Goal: Task Accomplishment & Management: Complete application form

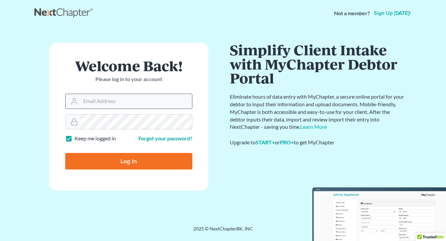
click at [120, 102] on input "Email Address" at bounding box center [136, 101] width 112 height 15
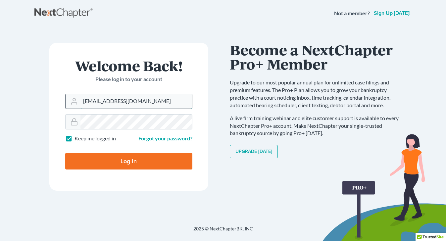
type input "[EMAIL_ADDRESS][DOMAIN_NAME]"
click at [65, 153] on input "Log In" at bounding box center [128, 161] width 127 height 17
type input "Thinking..."
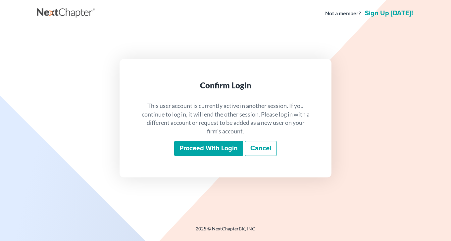
click at [213, 151] on input "Proceed with login" at bounding box center [208, 148] width 69 height 15
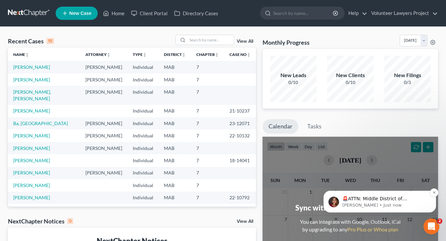
click at [397, 203] on p "[PERSON_NAME] • Just now" at bounding box center [384, 205] width 85 height 6
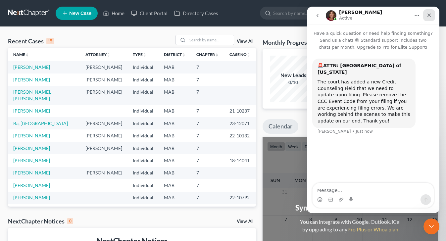
click at [429, 17] on icon "Close" at bounding box center [428, 15] width 5 height 5
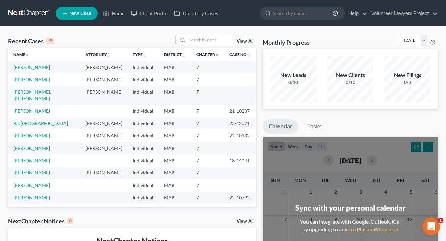
click at [432, 227] on icon "Open Intercom Messenger" at bounding box center [430, 225] width 11 height 11
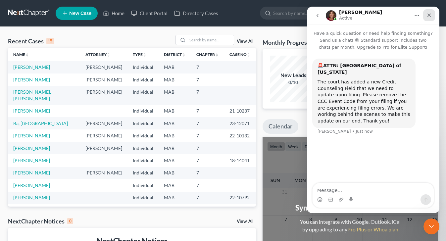
click at [428, 16] on icon "Close" at bounding box center [429, 16] width 4 height 4
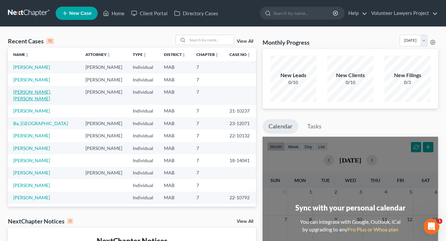
click at [39, 99] on link "[PERSON_NAME], [PERSON_NAME]" at bounding box center [32, 95] width 38 height 12
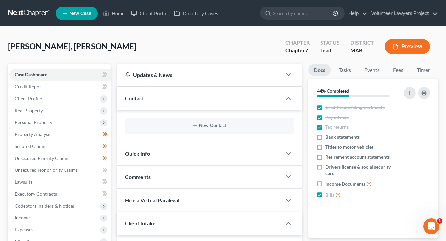
click at [408, 52] on button "Preview" at bounding box center [407, 46] width 45 height 15
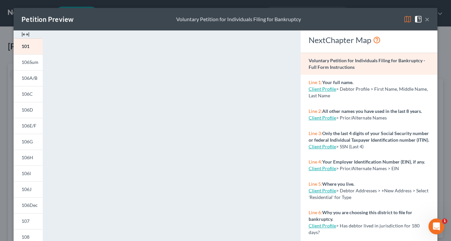
click at [425, 19] on button "×" at bounding box center [427, 19] width 5 height 8
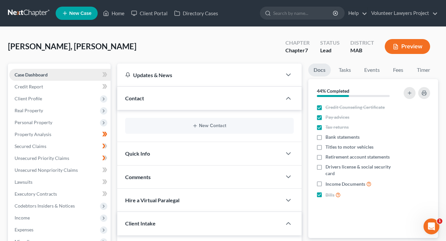
click at [36, 75] on span "Case Dashboard" at bounding box center [31, 75] width 33 height 6
click at [38, 88] on span "Credit Report" at bounding box center [29, 87] width 28 height 6
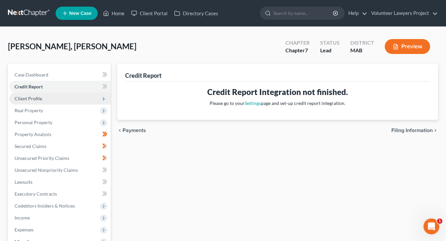
click at [34, 98] on span "Client Profile" at bounding box center [28, 99] width 27 height 6
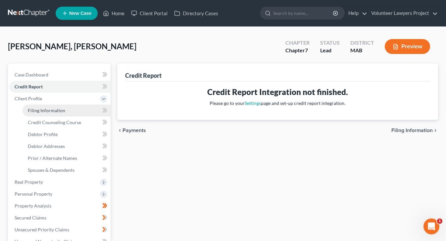
click at [46, 108] on span "Filing Information" at bounding box center [46, 111] width 37 height 6
select select "1"
select select "0"
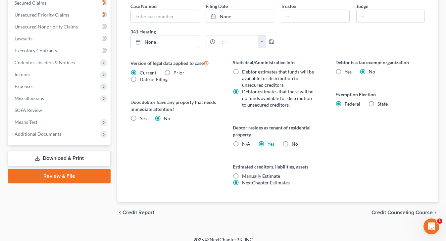
scroll to position [222, 0]
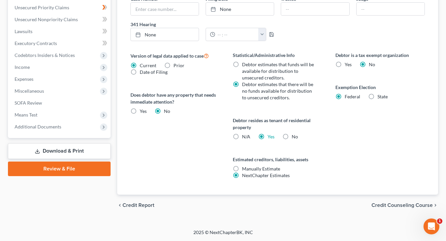
click at [415, 205] on span "Credit Counseling Course" at bounding box center [401, 205] width 61 height 5
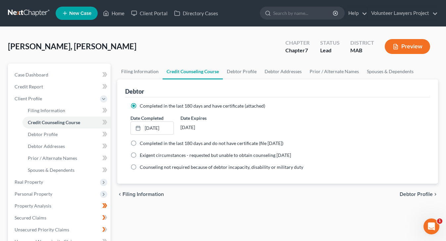
click at [416, 195] on span "Debtor Profile" at bounding box center [416, 194] width 33 height 5
select select "3"
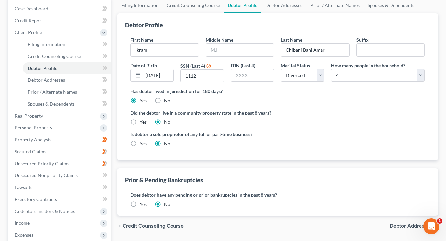
scroll to position [99, 0]
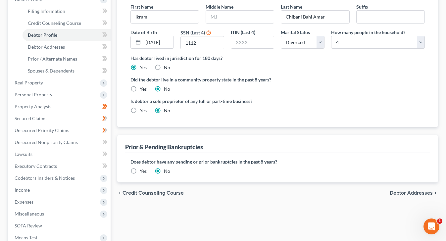
click at [414, 194] on span "Debtor Addresses" at bounding box center [411, 192] width 43 height 5
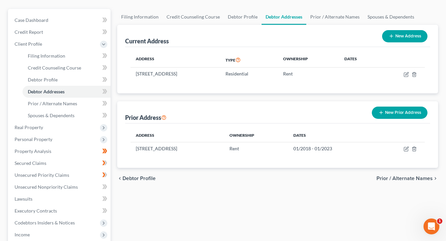
scroll to position [66, 0]
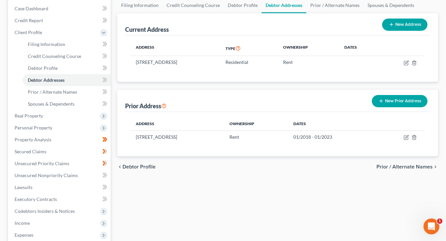
click at [419, 168] on span "Prior / Alternate Names" at bounding box center [404, 166] width 56 height 5
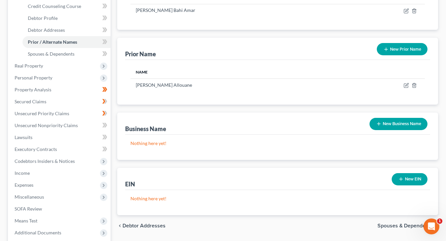
scroll to position [166, 0]
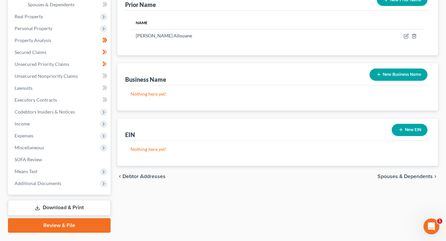
click at [405, 178] on span "Spouses & Dependents" at bounding box center [404, 176] width 55 height 5
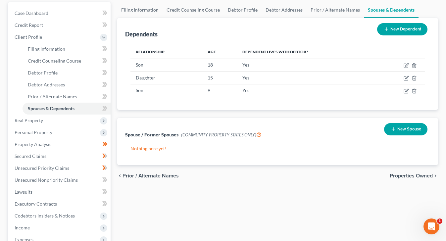
scroll to position [66, 0]
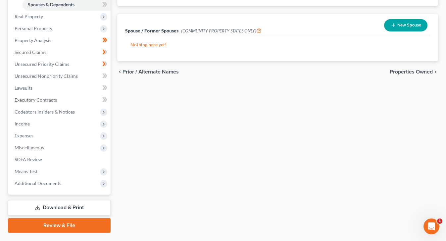
click at [412, 71] on span "Properties Owned" at bounding box center [411, 71] width 43 height 5
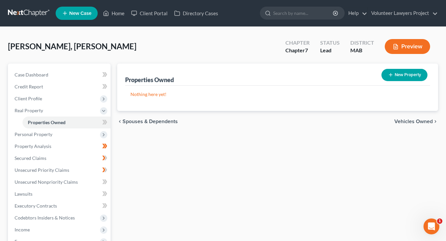
click at [415, 125] on div "chevron_left Spouses & Dependents Vehicles Owned chevron_right" at bounding box center [277, 121] width 321 height 21
click at [416, 122] on span "Vehicles Owned" at bounding box center [413, 121] width 38 height 5
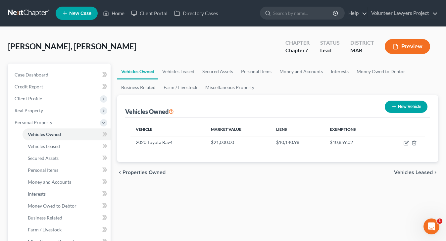
click at [423, 172] on span "Vehicles Leased" at bounding box center [413, 172] width 39 height 5
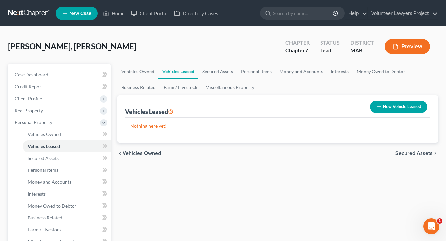
click at [409, 153] on span "Secured Assets" at bounding box center [413, 153] width 37 height 5
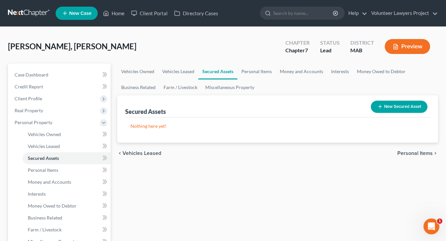
click at [415, 154] on span "Personal Items" at bounding box center [414, 153] width 35 height 5
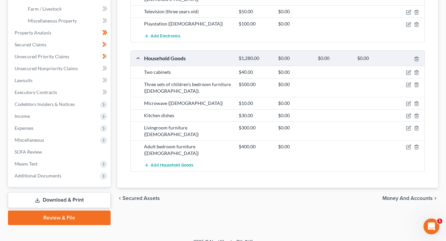
scroll to position [230, 0]
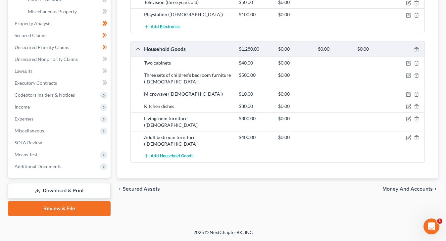
click at [422, 186] on span "Money and Accounts" at bounding box center [407, 188] width 50 height 5
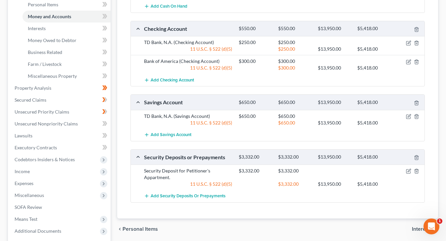
scroll to position [199, 0]
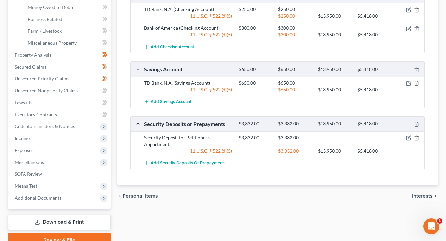
click at [424, 197] on span "Interests" at bounding box center [422, 195] width 21 height 5
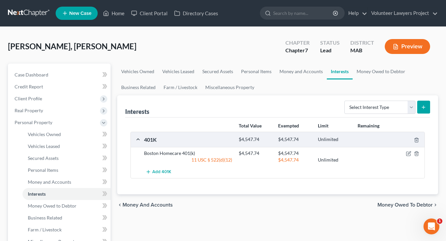
click at [419, 203] on span "Money Owed to Debtor" at bounding box center [404, 204] width 55 height 5
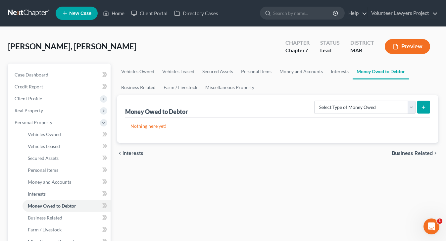
click at [421, 151] on span "Business Related" at bounding box center [412, 153] width 41 height 5
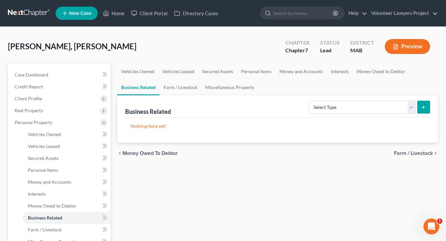
click at [423, 152] on span "Farm / Livestock" at bounding box center [413, 153] width 39 height 5
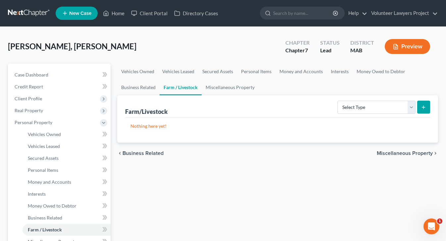
click at [423, 153] on span "Miscellaneous Property" at bounding box center [405, 153] width 56 height 5
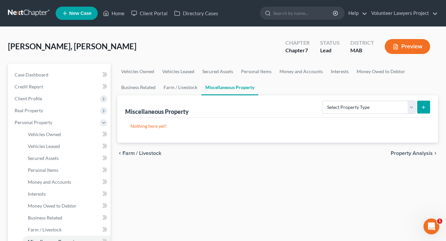
click at [423, 151] on span "Property Analysis" at bounding box center [412, 153] width 42 height 5
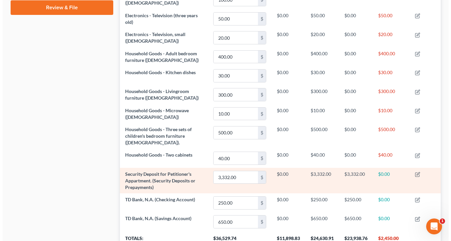
scroll to position [301, 0]
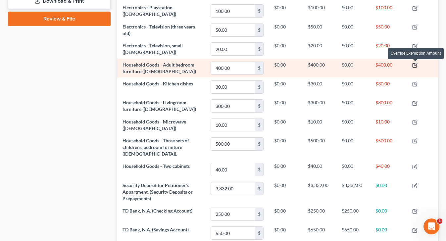
click at [415, 64] on icon "button" at bounding box center [414, 65] width 5 height 5
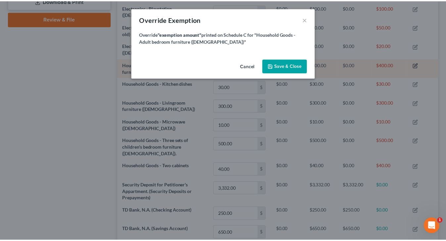
scroll to position [105, 324]
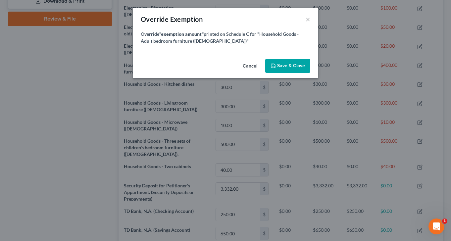
click at [299, 66] on span "Save & Close" at bounding box center [291, 66] width 28 height 6
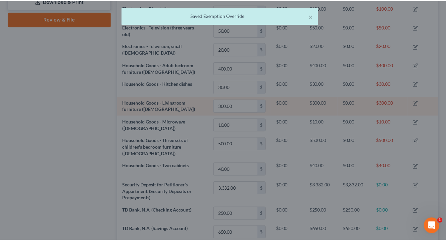
scroll to position [330943, 330727]
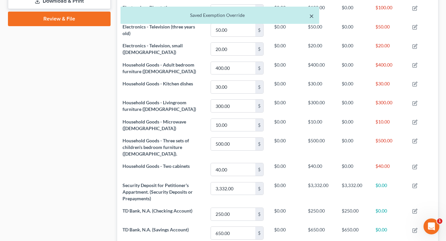
click at [312, 14] on button "×" at bounding box center [311, 16] width 5 height 8
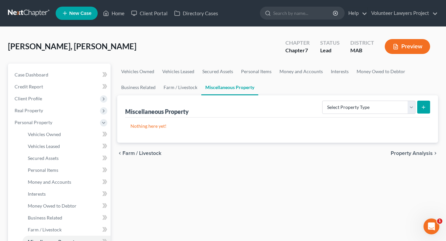
click at [411, 154] on span "Property Analysis" at bounding box center [412, 153] width 42 height 5
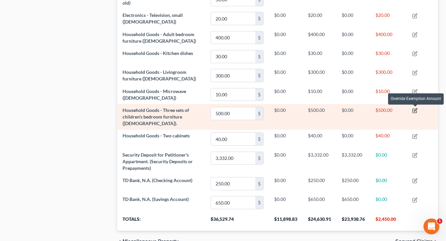
click at [415, 110] on icon "button" at bounding box center [415, 110] width 3 height 3
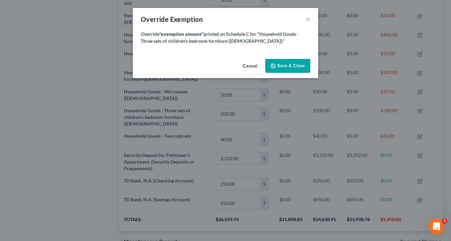
click at [311, 20] on div "Override Exemption ×" at bounding box center [225, 19] width 185 height 23
click at [307, 21] on button "×" at bounding box center [308, 19] width 5 height 8
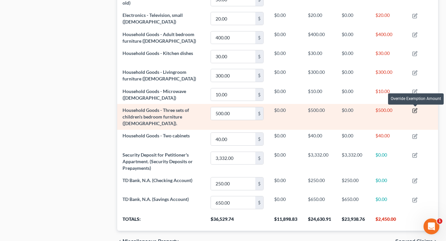
click at [415, 109] on icon "button" at bounding box center [414, 110] width 5 height 5
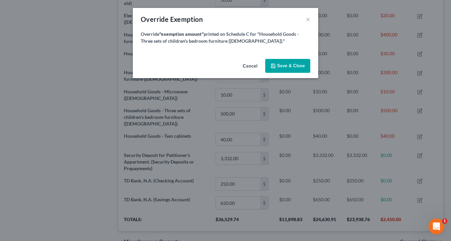
click at [294, 63] on button "Save & Close" at bounding box center [287, 66] width 45 height 14
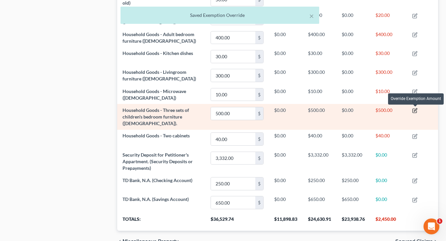
click at [416, 111] on icon "button" at bounding box center [415, 110] width 3 height 3
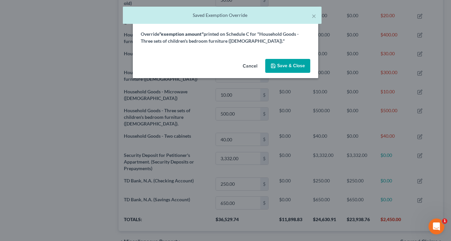
click at [251, 65] on button "Cancel" at bounding box center [249, 66] width 25 height 13
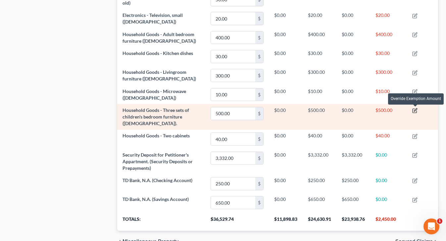
click at [415, 109] on icon "button" at bounding box center [414, 110] width 5 height 5
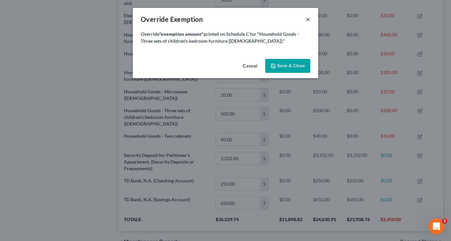
click at [306, 19] on button "×" at bounding box center [308, 19] width 5 height 8
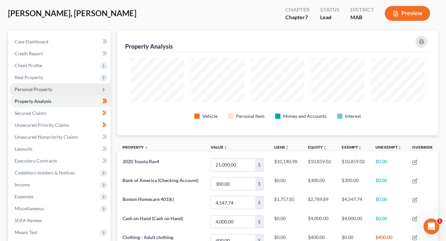
click at [36, 90] on span "Personal Property" at bounding box center [34, 89] width 38 height 6
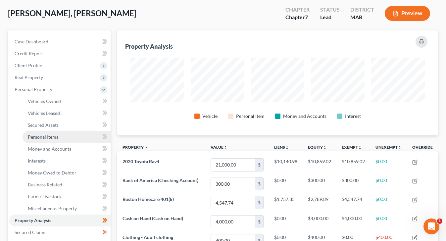
click at [52, 135] on span "Personal Items" at bounding box center [43, 137] width 30 height 6
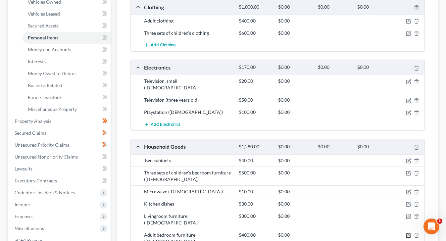
click at [409, 233] on icon "button" at bounding box center [408, 235] width 5 height 5
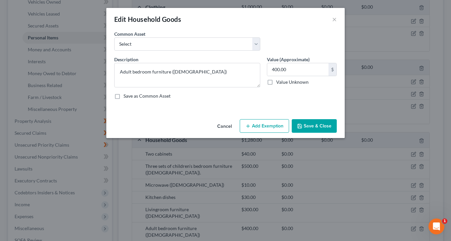
click at [269, 130] on button "Add Exemption" at bounding box center [264, 126] width 49 height 14
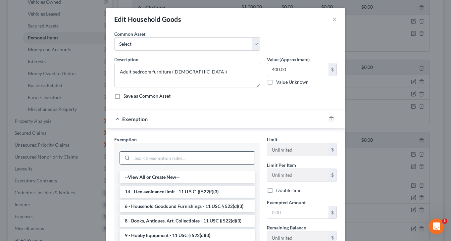
click at [166, 158] on input "search" at bounding box center [193, 158] width 122 height 13
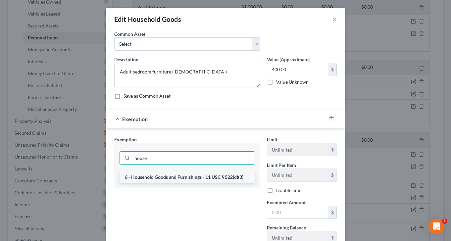
type input "house"
click at [166, 179] on li "6 - Household Goods and Furnishings - 11 USC § 522(d)(3)" at bounding box center [187, 177] width 135 height 12
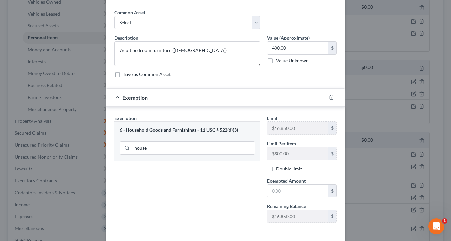
scroll to position [33, 0]
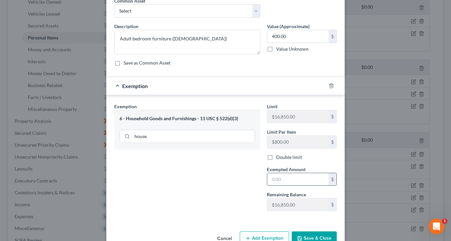
click at [287, 179] on input "text" at bounding box center [297, 179] width 61 height 13
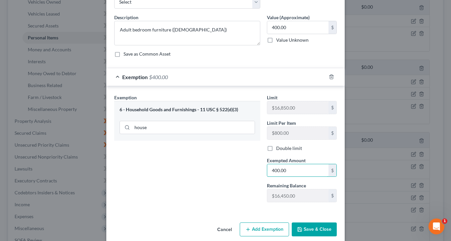
scroll to position [51, 0]
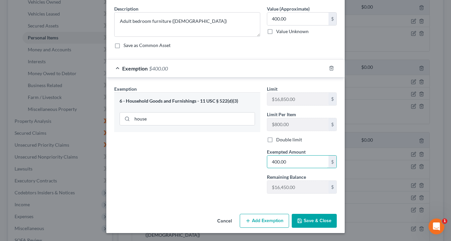
type input "400.00"
click at [302, 218] on button "Save & Close" at bounding box center [314, 221] width 45 height 14
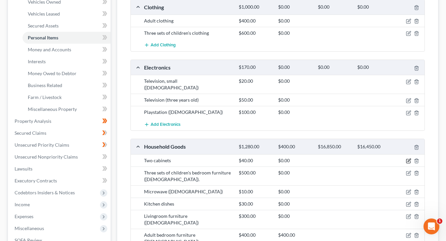
click at [409, 158] on icon "button" at bounding box center [408, 160] width 5 height 5
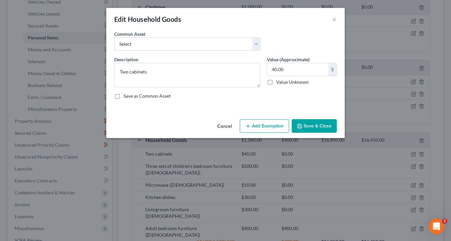
click at [266, 124] on button "Add Exemption" at bounding box center [264, 126] width 49 height 14
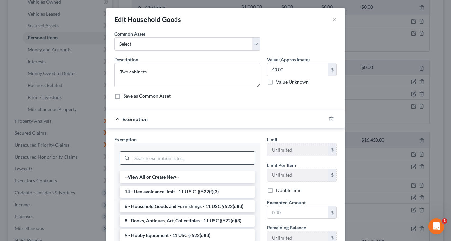
click at [161, 158] on input "search" at bounding box center [193, 158] width 122 height 13
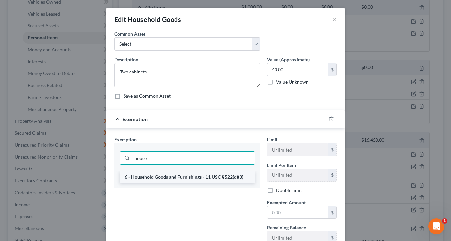
type input "house"
click at [169, 176] on li "6 - Household Goods and Furnishings - 11 USC § 522(d)(3)" at bounding box center [187, 177] width 135 height 12
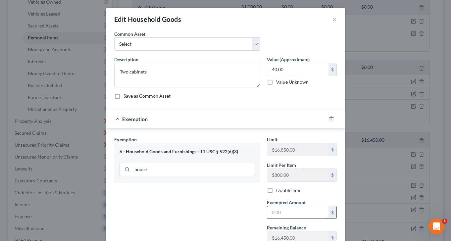
click at [289, 211] on input "text" at bounding box center [297, 212] width 61 height 13
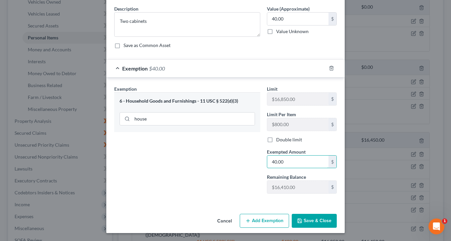
type input "40.00"
click at [306, 218] on button "Save & Close" at bounding box center [314, 221] width 45 height 14
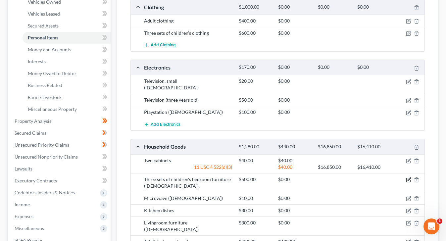
click at [409, 177] on icon "button" at bounding box center [408, 179] width 5 height 5
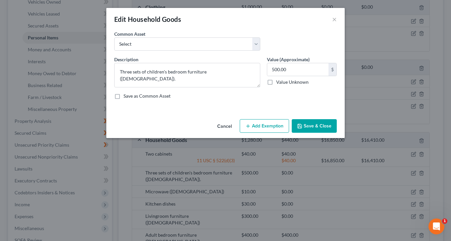
click at [256, 123] on button "Add Exemption" at bounding box center [264, 126] width 49 height 14
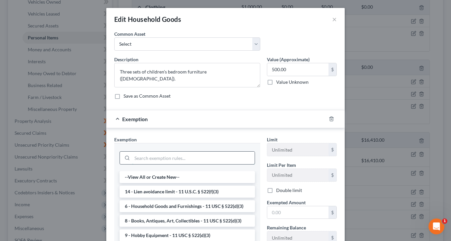
click at [149, 157] on input "search" at bounding box center [193, 158] width 122 height 13
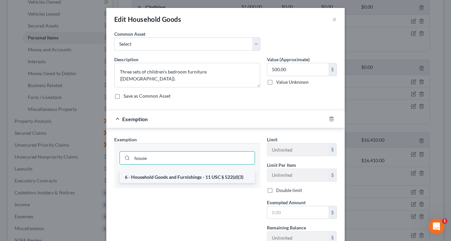
type input "house"
click at [161, 177] on li "6 - Household Goods and Furnishings - 11 USC § 522(d)(3)" at bounding box center [187, 177] width 135 height 12
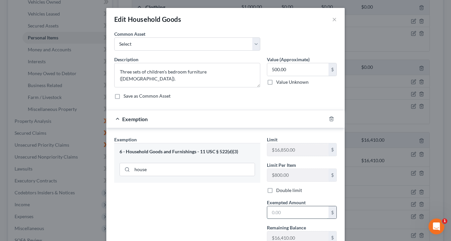
click at [298, 211] on input "text" at bounding box center [297, 212] width 61 height 13
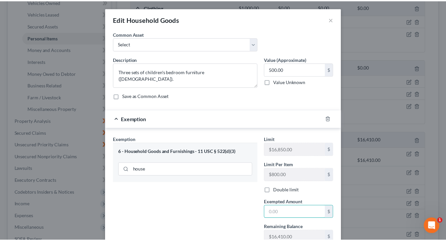
scroll to position [33, 0]
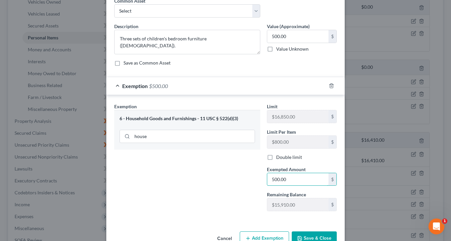
type input "500.00"
click at [310, 233] on button "Save & Close" at bounding box center [314, 238] width 45 height 14
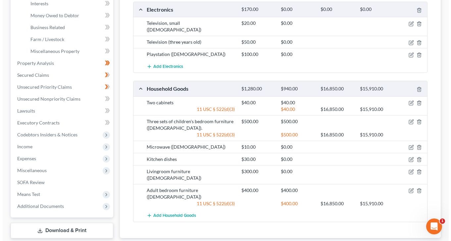
scroll to position [199, 0]
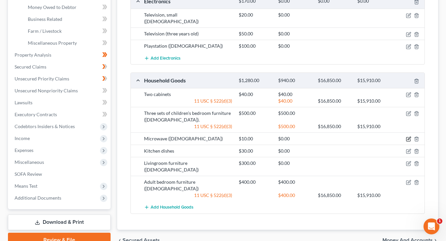
click at [409, 136] on icon "button" at bounding box center [408, 138] width 5 height 5
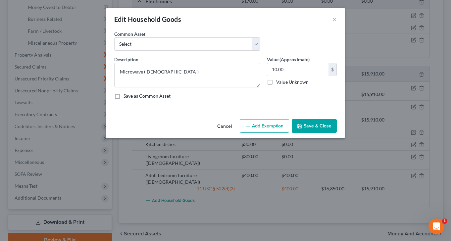
click at [259, 124] on button "Add Exemption" at bounding box center [264, 126] width 49 height 14
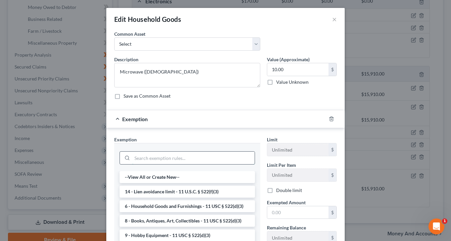
click at [183, 160] on input "search" at bounding box center [193, 158] width 122 height 13
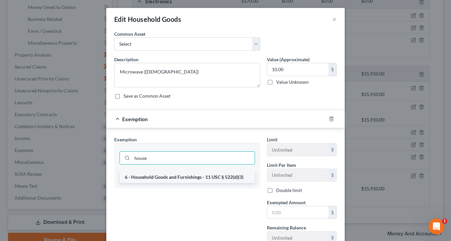
type input "house"
click at [188, 179] on li "6 - Household Goods and Furnishings - 11 USC § 522(d)(3)" at bounding box center [187, 177] width 135 height 12
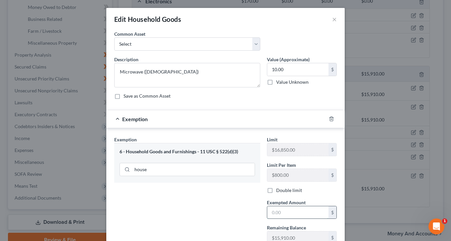
click at [281, 211] on input "text" at bounding box center [297, 212] width 61 height 13
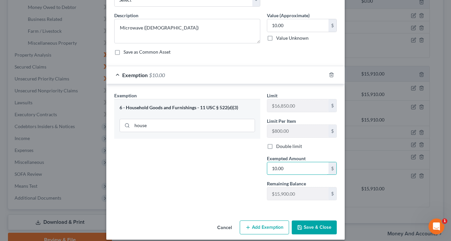
scroll to position [51, 0]
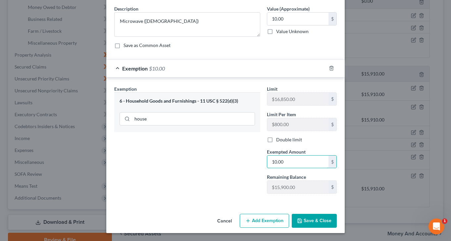
type input "10.00"
click at [310, 218] on button "Save & Close" at bounding box center [314, 221] width 45 height 14
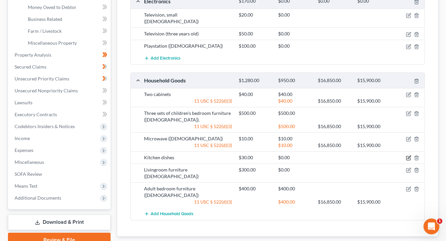
click at [409, 155] on icon "button" at bounding box center [408, 157] width 5 height 5
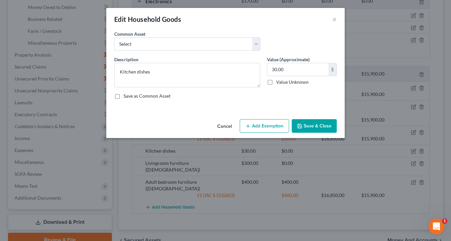
click at [262, 124] on button "Add Exemption" at bounding box center [264, 126] width 49 height 14
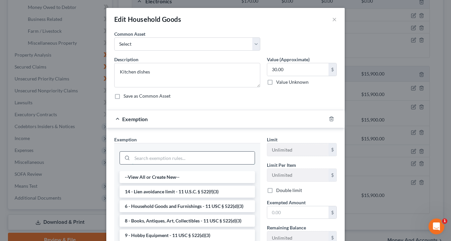
click at [188, 160] on input "search" at bounding box center [193, 158] width 122 height 13
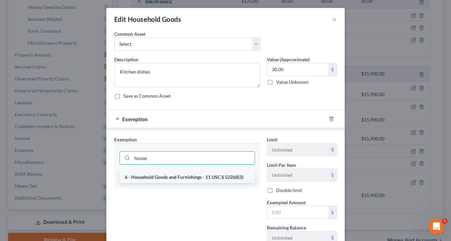
type input "house"
click at [189, 175] on li "6 - Household Goods and Furnishings - 11 USC § 522(d)(3)" at bounding box center [187, 177] width 135 height 12
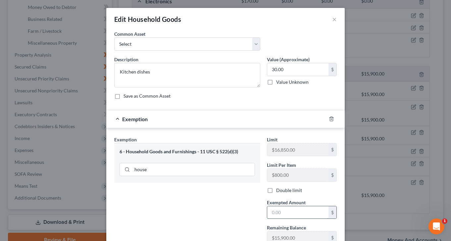
click at [284, 211] on input "text" at bounding box center [297, 212] width 61 height 13
type input "30.00"
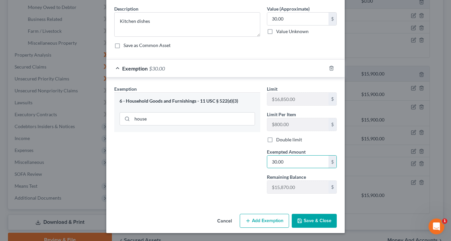
click at [309, 219] on button "Save & Close" at bounding box center [314, 221] width 45 height 14
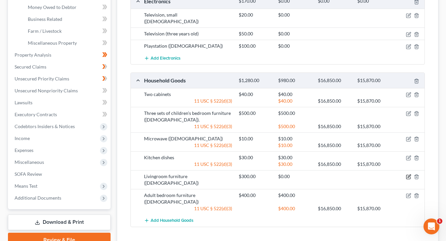
click at [408, 175] on icon "button" at bounding box center [408, 177] width 4 height 4
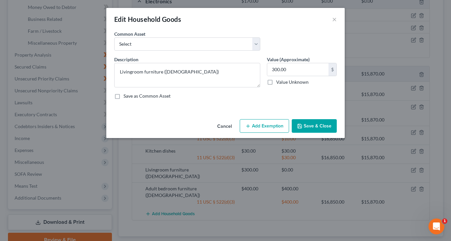
click at [255, 126] on button "Add Exemption" at bounding box center [264, 126] width 49 height 14
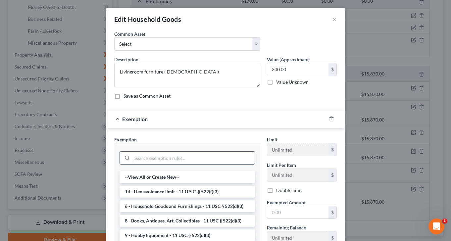
click at [187, 161] on input "search" at bounding box center [193, 158] width 122 height 13
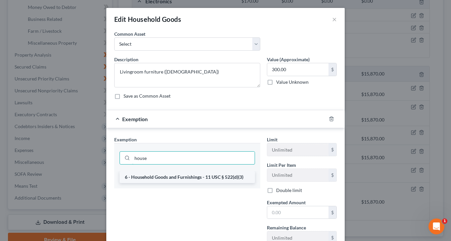
type input "house"
click at [183, 176] on li "6 - Household Goods and Furnishings - 11 USC § 522(d)(3)" at bounding box center [187, 177] width 135 height 12
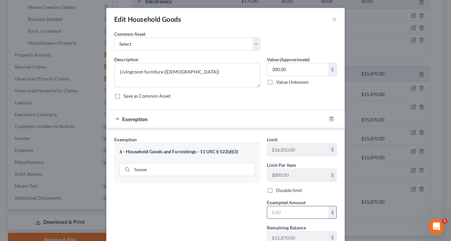
click at [307, 211] on input "text" at bounding box center [297, 212] width 61 height 13
type input "300.00"
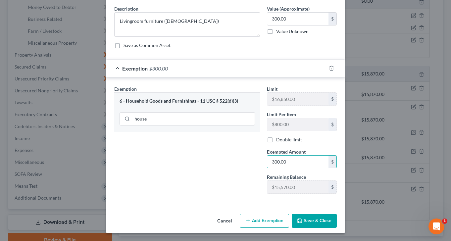
click at [313, 215] on button "Save & Close" at bounding box center [314, 221] width 45 height 14
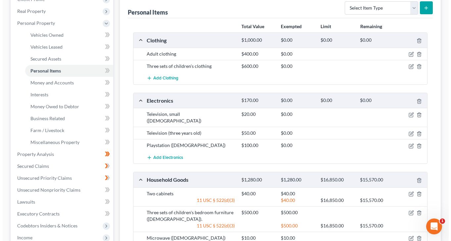
scroll to position [66, 0]
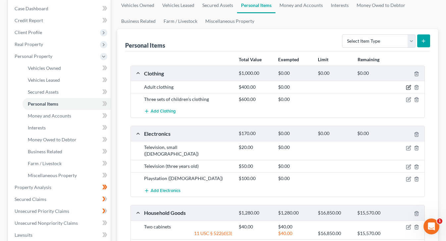
click at [407, 87] on icon "button" at bounding box center [408, 87] width 5 height 5
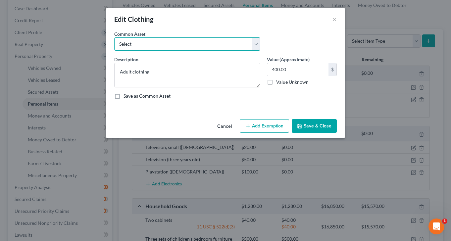
click at [170, 44] on select "Select Everyday Clothes Everyday Clothes" at bounding box center [187, 43] width 146 height 13
click at [268, 125] on button "Add Exemption" at bounding box center [264, 126] width 49 height 14
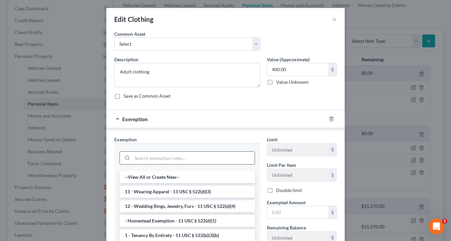
drag, startPoint x: 172, startPoint y: 158, endPoint x: 175, endPoint y: 156, distance: 3.6
click at [174, 157] on input "search" at bounding box center [193, 158] width 122 height 13
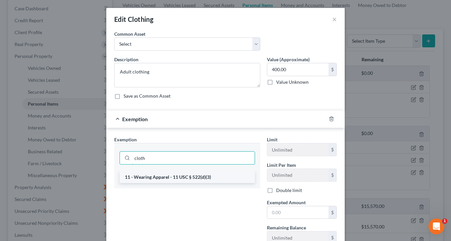
type input "cloth"
click at [176, 177] on li "11 - Wearing Apparel - 11 USC § 522(d)(3)" at bounding box center [187, 177] width 135 height 12
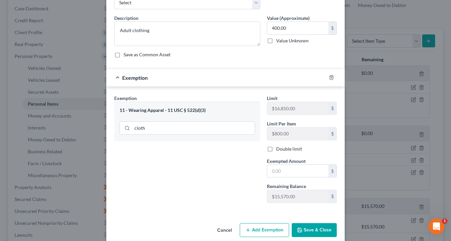
scroll to position [51, 0]
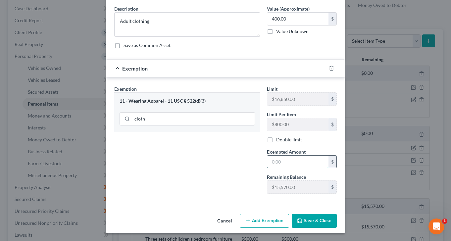
click at [293, 164] on input "text" at bounding box center [297, 162] width 61 height 13
type input "400.00"
click at [314, 220] on button "Save & Close" at bounding box center [314, 221] width 45 height 14
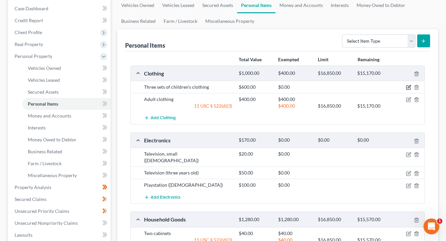
click at [406, 86] on icon "button" at bounding box center [408, 88] width 4 height 4
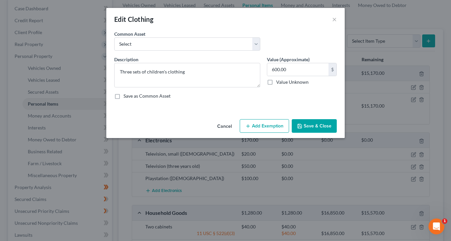
click at [274, 124] on button "Add Exemption" at bounding box center [264, 126] width 49 height 14
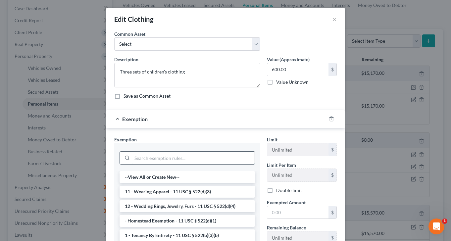
click at [207, 160] on input "search" at bounding box center [193, 158] width 122 height 13
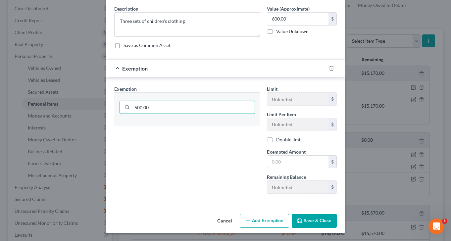
click at [313, 219] on button "Save & Close" at bounding box center [314, 221] width 45 height 14
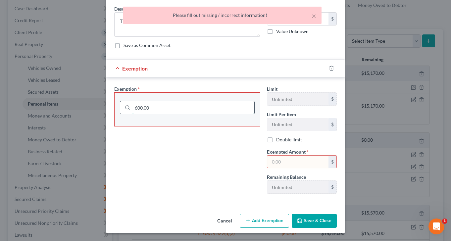
click at [202, 113] on input "600.00" at bounding box center [193, 107] width 122 height 13
click at [198, 107] on input "600.00" at bounding box center [193, 107] width 122 height 13
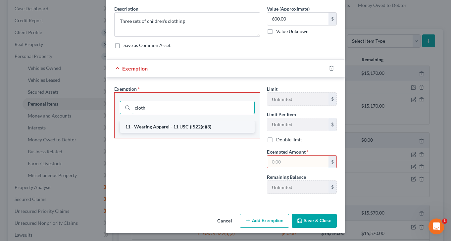
type input "cloth"
click at [191, 126] on li "11 - Wearing Apparel - 11 USC § 522(d)(3)" at bounding box center [187, 127] width 135 height 12
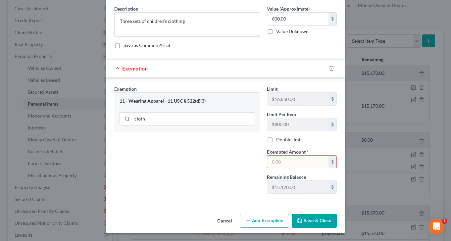
click at [294, 163] on input "text" at bounding box center [297, 162] width 61 height 13
type input "600.00"
click at [315, 221] on button "Save & Close" at bounding box center [314, 221] width 45 height 14
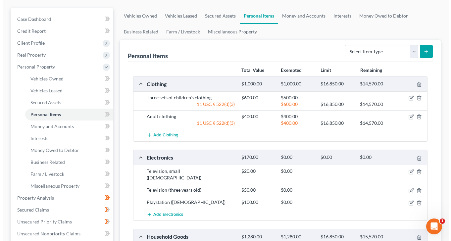
scroll to position [66, 0]
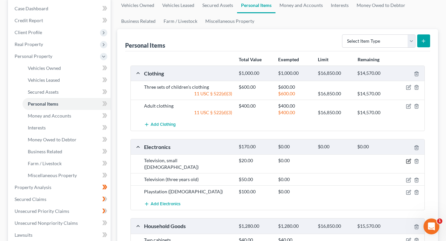
click at [409, 161] on icon "button" at bounding box center [409, 160] width 3 height 3
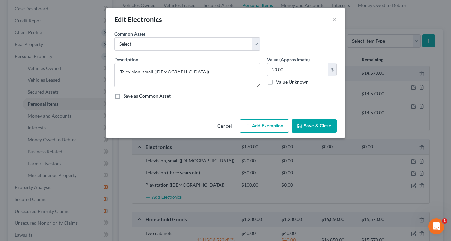
click at [280, 130] on button "Add Exemption" at bounding box center [264, 126] width 49 height 14
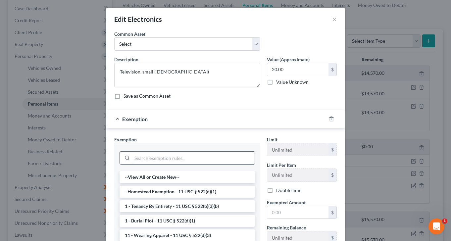
click at [163, 157] on input "search" at bounding box center [193, 158] width 122 height 13
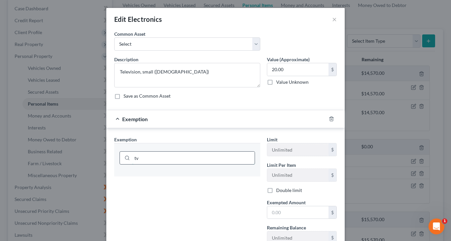
type input "t"
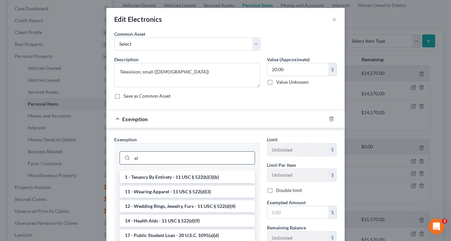
type input "e"
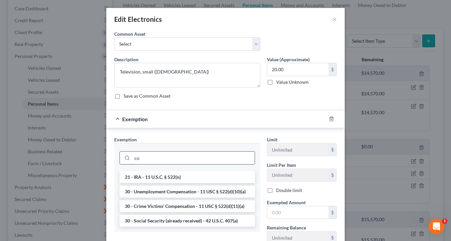
type input "c"
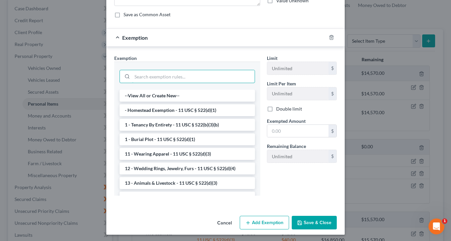
scroll to position [83, 0]
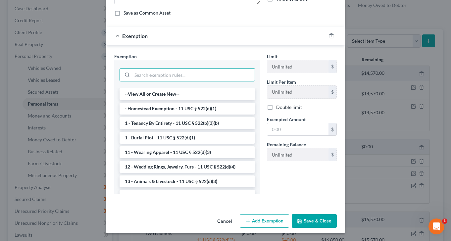
click at [224, 221] on button "Cancel" at bounding box center [224, 221] width 25 height 13
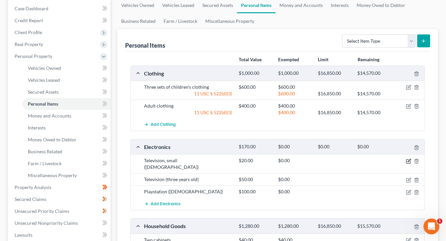
click at [408, 162] on icon "button" at bounding box center [409, 160] width 3 height 3
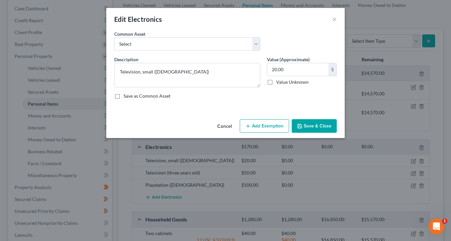
click at [271, 126] on button "Add Exemption" at bounding box center [264, 126] width 49 height 14
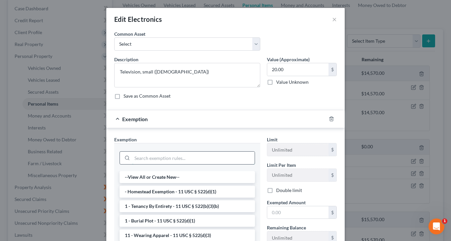
click at [168, 158] on input "search" at bounding box center [193, 158] width 122 height 13
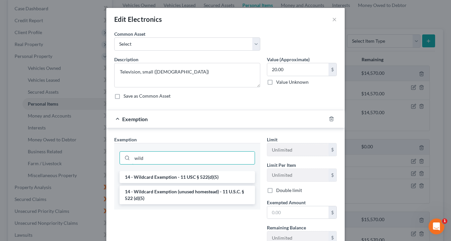
type input "wild"
click at [177, 193] on li "14 - Wildcard Exemption (unused homestead) - 11 U.S.C. § 522 (d)(5)" at bounding box center [187, 195] width 135 height 19
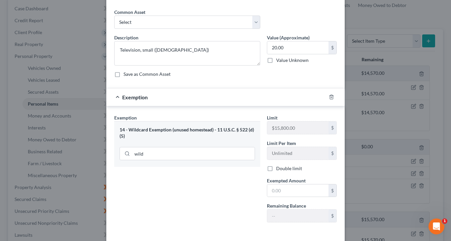
scroll to position [33, 0]
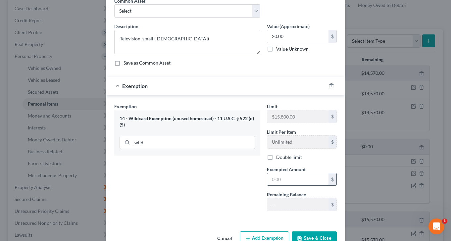
click at [286, 180] on input "text" at bounding box center [297, 179] width 61 height 13
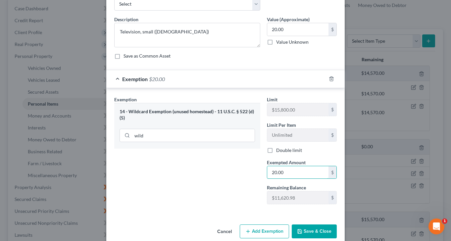
scroll to position [51, 0]
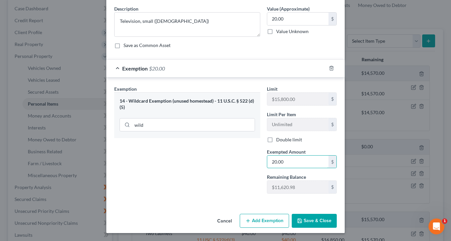
type input "20.00"
click at [308, 222] on button "Save & Close" at bounding box center [314, 221] width 45 height 14
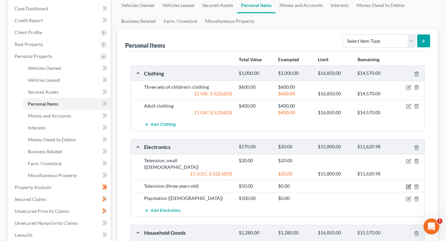
click at [409, 184] on icon "button" at bounding box center [408, 186] width 5 height 5
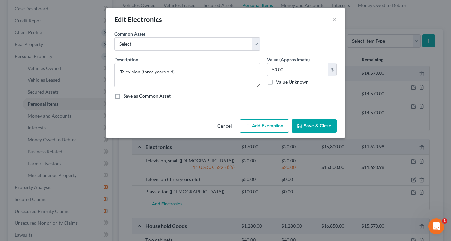
click at [265, 125] on button "Add Exemption" at bounding box center [264, 126] width 49 height 14
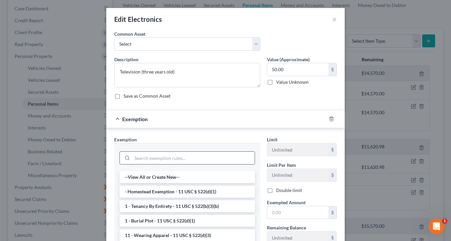
click at [203, 162] on input "search" at bounding box center [193, 158] width 122 height 13
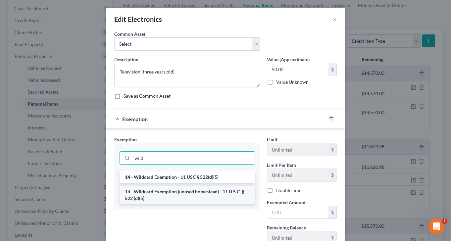
type input "wild"
drag, startPoint x: 195, startPoint y: 191, endPoint x: 207, endPoint y: 192, distance: 11.9
click at [195, 192] on li "14 - Wildcard Exemption (unused homestead) - 11 U.S.C. § 522 (d)(5)" at bounding box center [187, 195] width 135 height 19
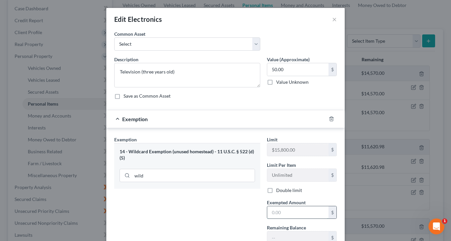
click at [287, 211] on input "text" at bounding box center [297, 212] width 61 height 13
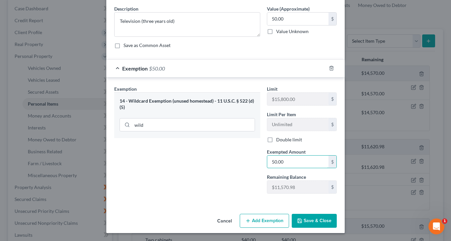
type input "50.00"
click at [323, 221] on button "Save & Close" at bounding box center [314, 221] width 45 height 14
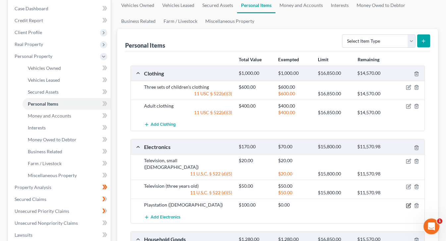
click at [410, 203] on icon "button" at bounding box center [408, 205] width 5 height 5
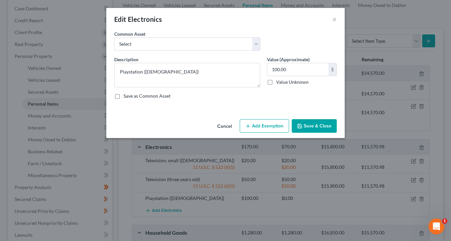
click at [257, 125] on button "Add Exemption" at bounding box center [264, 126] width 49 height 14
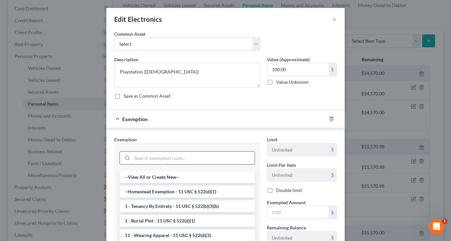
click at [189, 155] on input "search" at bounding box center [193, 158] width 122 height 13
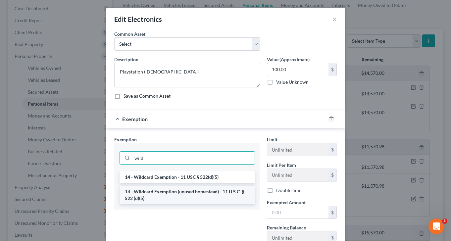
type input "wild"
click at [182, 193] on li "14 - Wildcard Exemption (unused homestead) - 11 U.S.C. § 522 (d)(5)" at bounding box center [187, 195] width 135 height 19
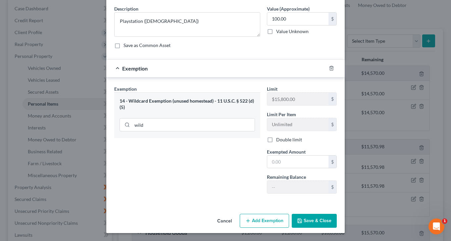
click at [307, 221] on button "Save & Close" at bounding box center [314, 221] width 45 height 14
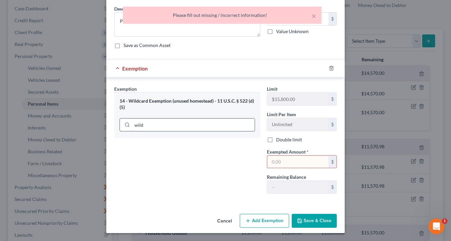
click at [167, 121] on input "wild" at bounding box center [193, 125] width 122 height 13
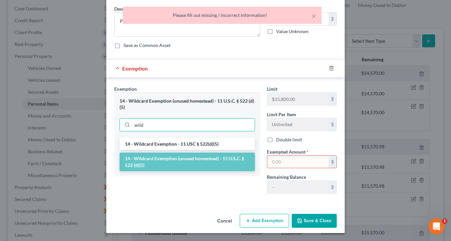
click at [282, 163] on input "text" at bounding box center [297, 162] width 61 height 13
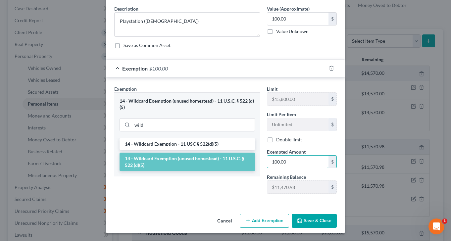
type input "100.00"
click at [312, 219] on button "Save & Close" at bounding box center [314, 221] width 45 height 14
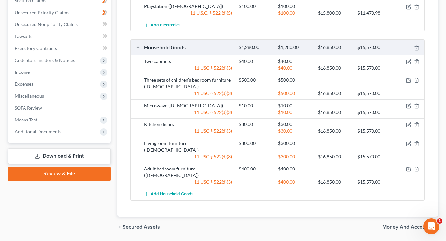
scroll to position [267, 0]
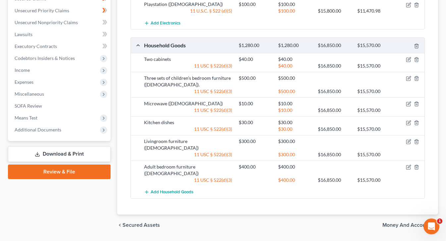
click at [416, 222] on span "Money and Accounts" at bounding box center [407, 224] width 50 height 5
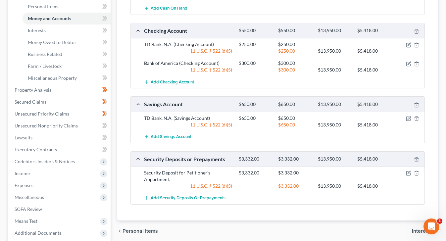
scroll to position [166, 0]
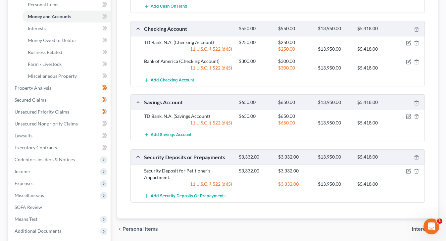
click at [145, 228] on span "Personal Items" at bounding box center [139, 228] width 35 height 5
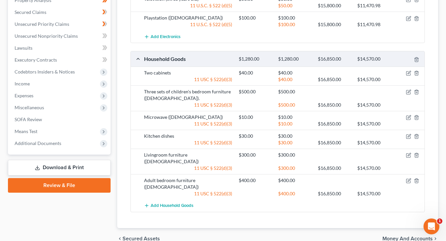
scroll to position [265, 0]
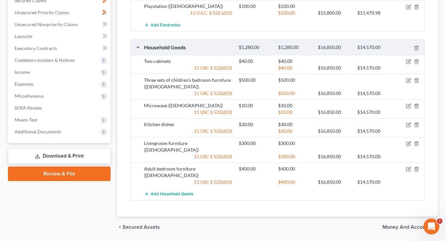
click at [399, 224] on span "Money and Accounts" at bounding box center [407, 226] width 50 height 5
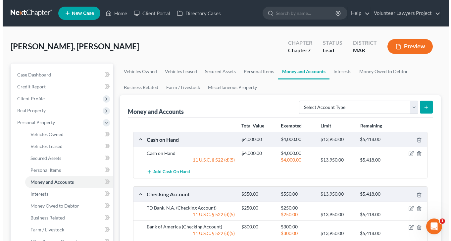
scroll to position [33, 0]
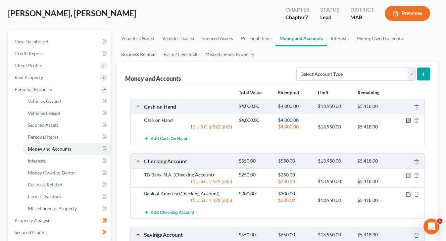
click at [408, 121] on icon "button" at bounding box center [409, 120] width 3 height 3
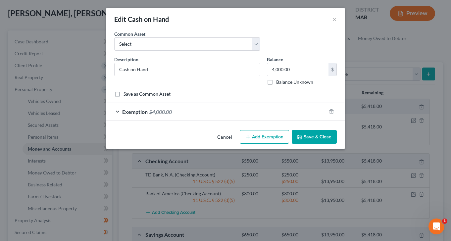
click at [117, 108] on div "Exemption $4,000.00" at bounding box center [216, 112] width 220 height 18
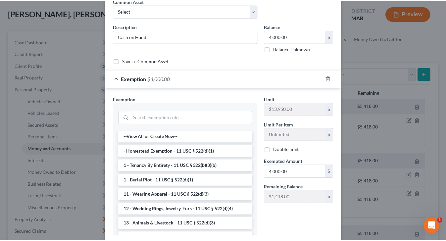
scroll to position [0, 0]
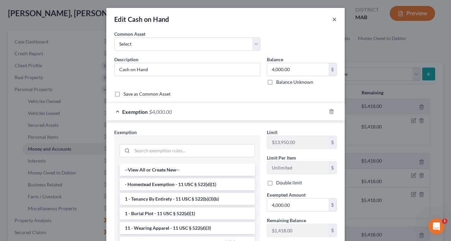
click at [332, 21] on button "×" at bounding box center [334, 19] width 5 height 8
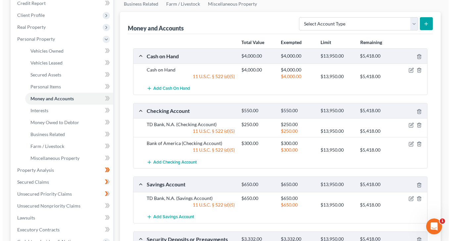
scroll to position [99, 0]
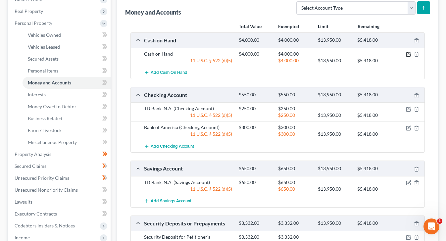
click at [407, 54] on icon "button" at bounding box center [408, 54] width 5 height 5
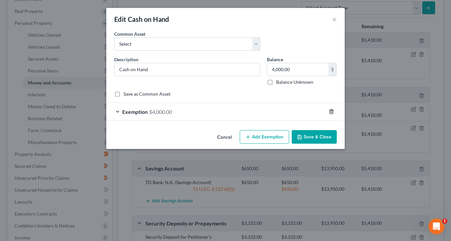
click at [331, 113] on line "button" at bounding box center [331, 112] width 0 height 1
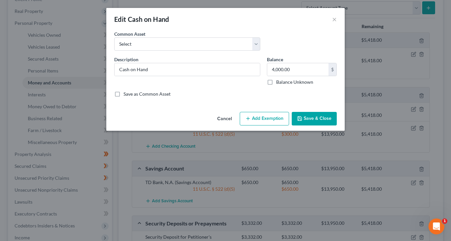
click at [264, 119] on button "Add Exemption" at bounding box center [264, 119] width 49 height 14
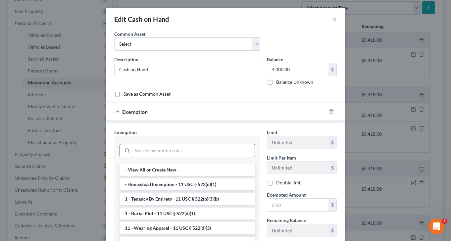
click at [189, 153] on input "search" at bounding box center [193, 150] width 122 height 13
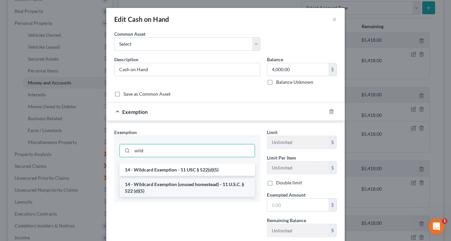
type input "wild"
click at [178, 185] on li "14 - Wildcard Exemption (unused homestead) - 11 U.S.C. § 522 (d)(5)" at bounding box center [187, 187] width 135 height 19
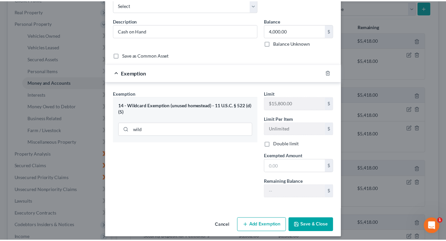
scroll to position [43, 0]
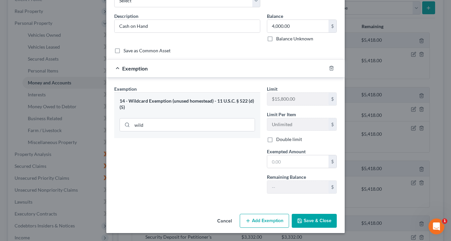
click at [318, 222] on button "Save & Close" at bounding box center [314, 221] width 45 height 14
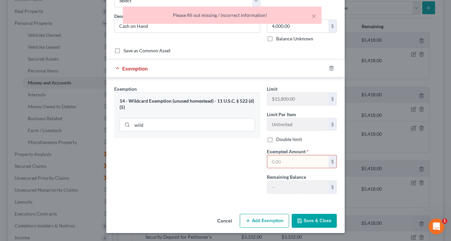
click at [284, 161] on input "text" at bounding box center [297, 161] width 61 height 13
type input "4,000"
click at [319, 220] on button "Save & Close" at bounding box center [314, 221] width 45 height 14
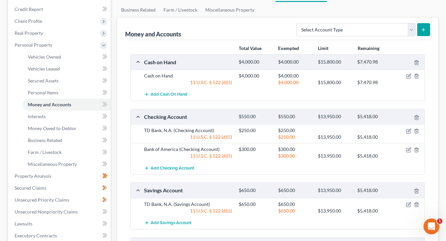
scroll to position [66, 0]
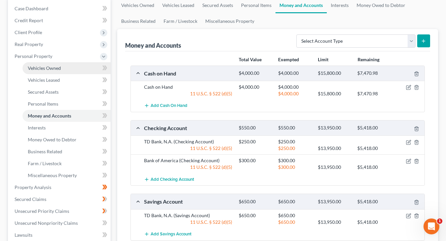
click at [49, 71] on span "Vehicles Owned" at bounding box center [44, 68] width 33 height 6
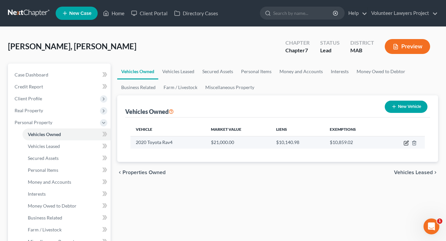
click at [404, 143] on icon "button" at bounding box center [406, 143] width 4 height 4
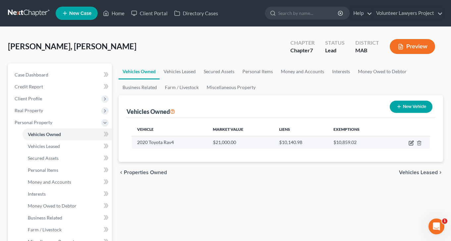
select select "0"
select select "6"
select select "2"
select select "0"
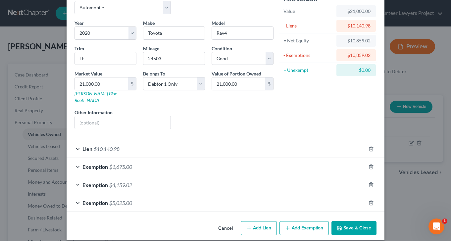
scroll to position [37, 0]
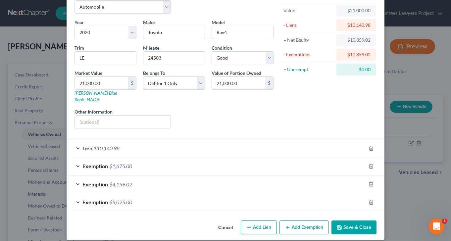
click at [76, 196] on div "Exemption $5,025.00" at bounding box center [216, 202] width 299 height 18
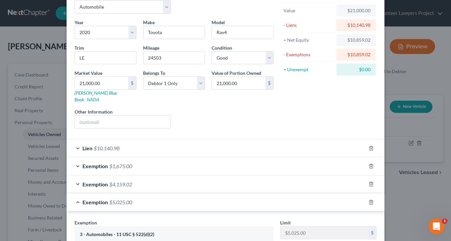
click at [77, 179] on div "Exemption $4,159.02" at bounding box center [216, 184] width 299 height 18
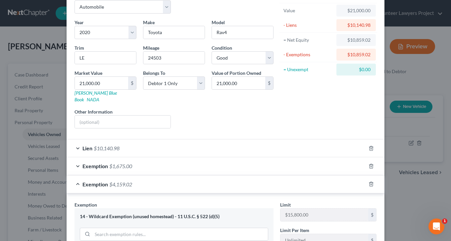
click at [76, 160] on div "Exemption $1,675.00" at bounding box center [216, 166] width 299 height 18
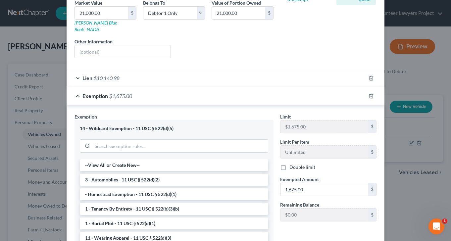
scroll to position [103, 0]
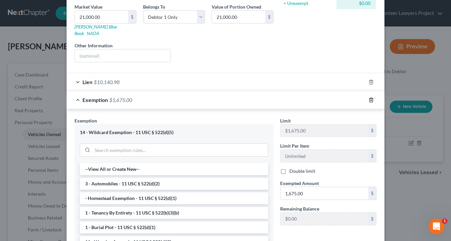
click at [370, 97] on icon "button" at bounding box center [370, 99] width 5 height 5
click at [369, 99] on polyline "button" at bounding box center [371, 99] width 4 height 0
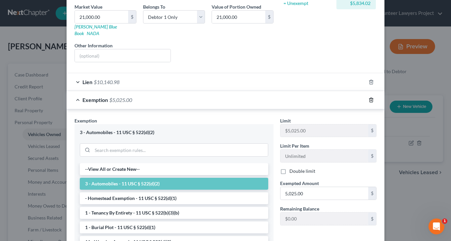
click at [371, 100] on line "button" at bounding box center [371, 100] width 0 height 1
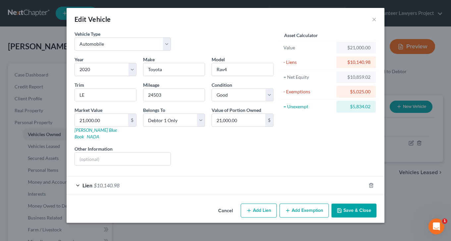
scroll to position [0, 0]
click at [375, 22] on button "×" at bounding box center [374, 19] width 5 height 8
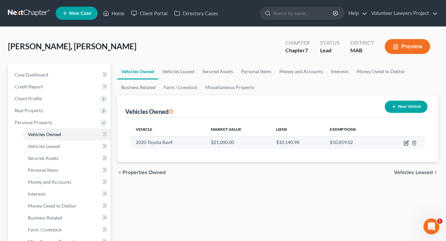
click at [407, 144] on icon "button" at bounding box center [406, 142] width 5 height 5
select select "0"
select select "6"
select select "2"
select select "0"
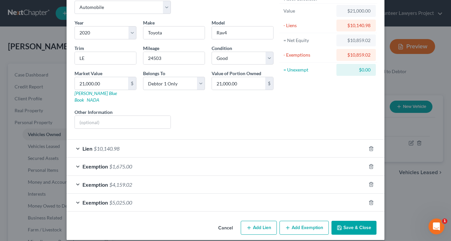
scroll to position [37, 0]
click at [366, 197] on div at bounding box center [375, 202] width 19 height 11
click at [368, 200] on icon "button" at bounding box center [370, 202] width 5 height 5
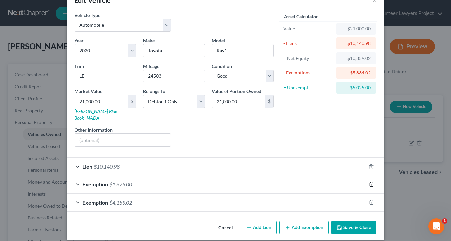
click at [369, 182] on icon "button" at bounding box center [370, 184] width 5 height 5
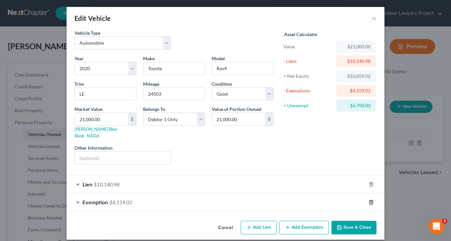
click at [371, 202] on line "button" at bounding box center [371, 202] width 0 height 1
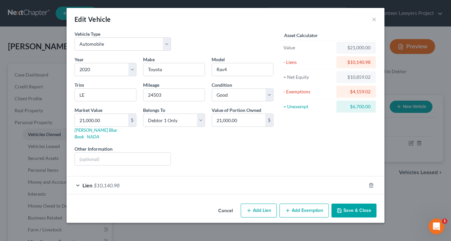
scroll to position [0, 0]
click at [300, 204] on button "Add Exemption" at bounding box center [303, 211] width 49 height 14
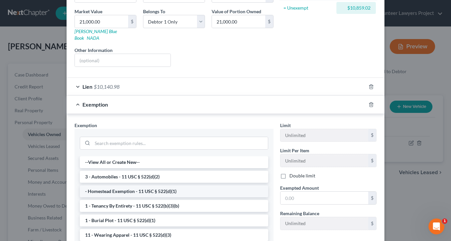
scroll to position [99, 0]
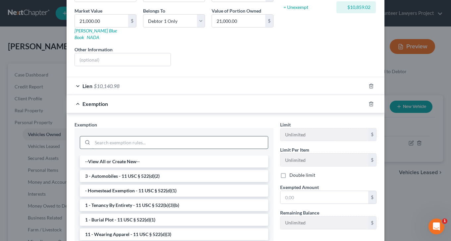
click at [157, 140] on input "search" at bounding box center [179, 142] width 175 height 13
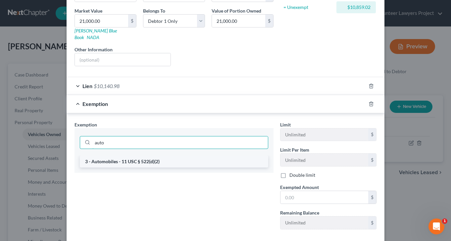
type input "auto"
click at [140, 159] on li "3 - Automobiles - 11 USC § 522(d)(2)" at bounding box center [174, 162] width 188 height 12
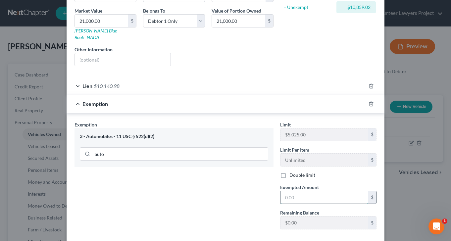
click at [309, 191] on input "text" at bounding box center [324, 197] width 88 height 13
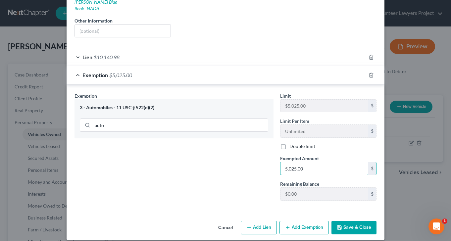
type input "5,025.00"
click at [295, 221] on button "Add Exemption" at bounding box center [303, 228] width 49 height 14
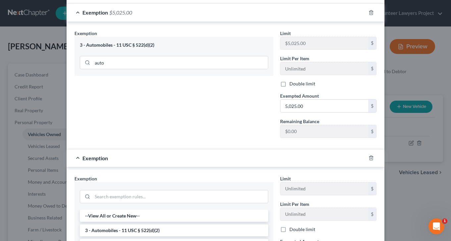
scroll to position [227, 0]
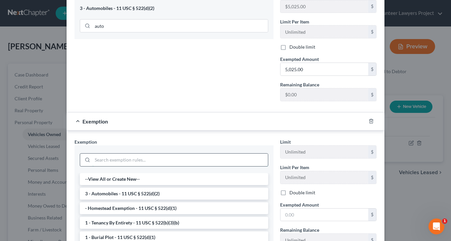
click at [146, 155] on input "search" at bounding box center [179, 160] width 175 height 13
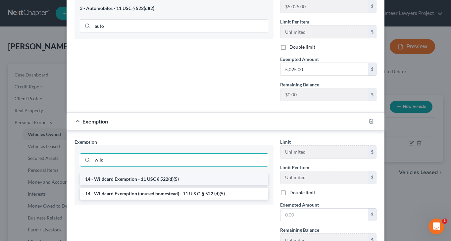
type input "wild"
click at [150, 173] on li "14 - Wildcard Exemption - 11 USC § 522(d)(5)" at bounding box center [174, 179] width 188 height 12
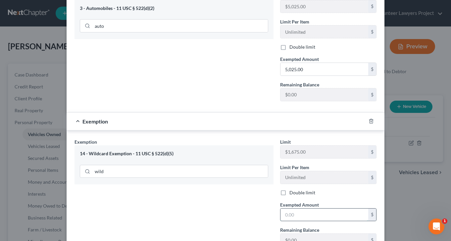
click at [301, 209] on input "text" at bounding box center [324, 215] width 88 height 13
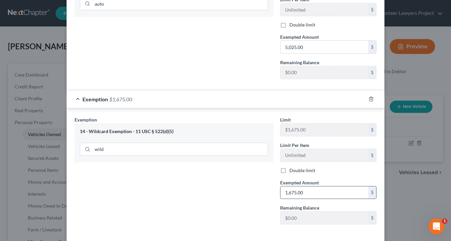
scroll to position [274, 0]
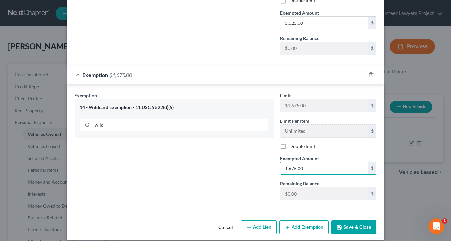
type input "1,675.00"
click at [302, 220] on button "Add Exemption" at bounding box center [303, 227] width 49 height 14
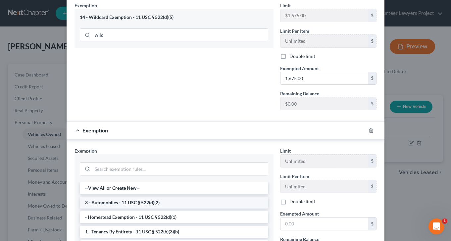
scroll to position [373, 0]
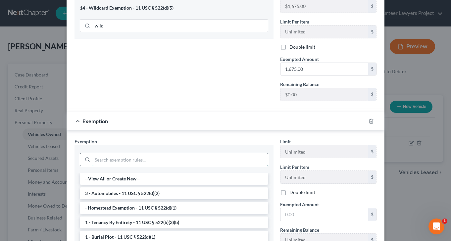
click at [131, 154] on input "search" at bounding box center [179, 159] width 175 height 13
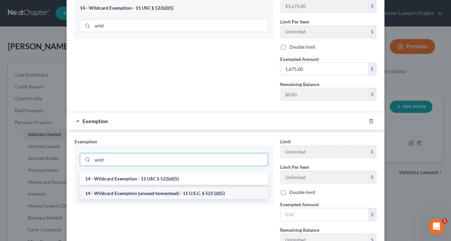
type input "wild"
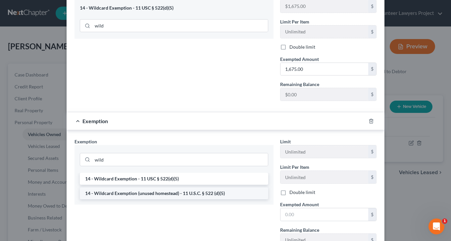
click at [161, 187] on li "14 - Wildcard Exemption (unused homestead) - 11 U.S.C. § 522 (d)(5)" at bounding box center [174, 193] width 188 height 12
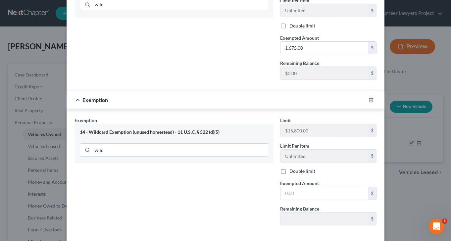
scroll to position [419, 0]
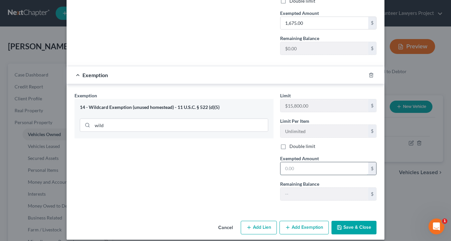
click at [298, 164] on input "text" at bounding box center [324, 168] width 88 height 13
type input "4,159.00"
click at [341, 221] on button "Save & Close" at bounding box center [353, 228] width 45 height 14
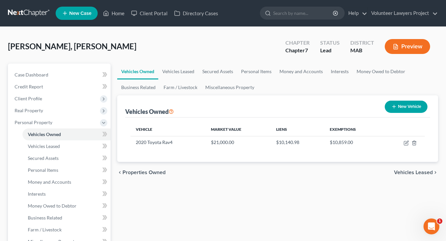
click at [412, 173] on span "Vehicles Leased" at bounding box center [413, 172] width 39 height 5
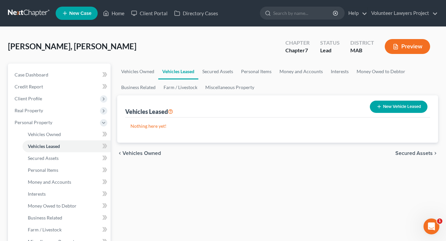
click at [409, 153] on span "Secured Assets" at bounding box center [413, 153] width 37 height 5
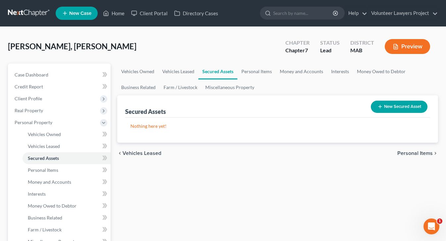
click at [409, 153] on span "Personal Items" at bounding box center [414, 153] width 35 height 5
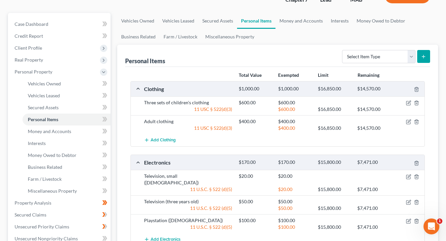
scroll to position [66, 0]
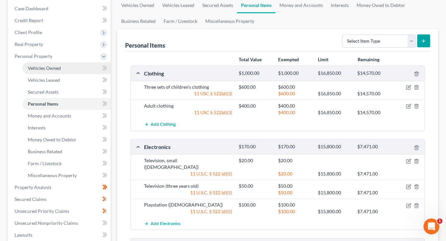
click at [46, 69] on span "Vehicles Owned" at bounding box center [44, 68] width 33 height 6
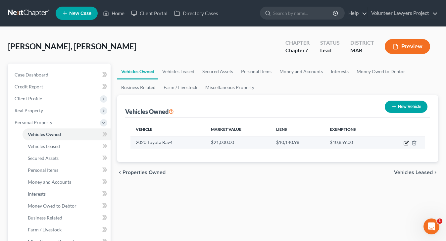
click at [406, 141] on icon "button" at bounding box center [406, 142] width 5 height 5
select select "0"
select select "6"
select select "2"
select select "0"
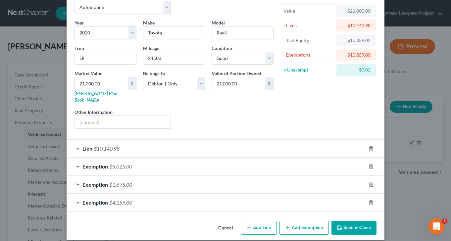
scroll to position [37, 0]
click at [118, 199] on span "$4,159.00" at bounding box center [120, 202] width 23 height 6
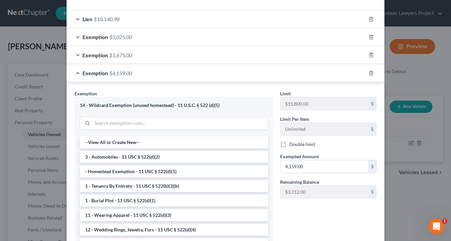
scroll to position [169, 0]
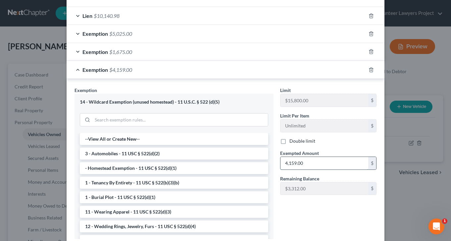
click at [314, 158] on input "4,159.00" at bounding box center [324, 163] width 88 height 13
click at [303, 157] on input "4,159.00" at bounding box center [324, 163] width 88 height 13
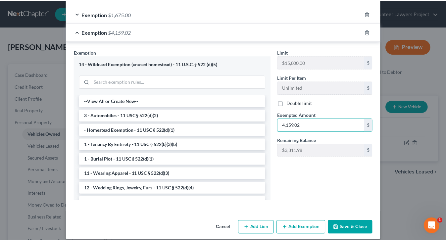
scroll to position [208, 0]
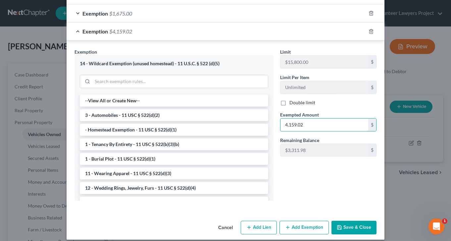
type input "4,159.02"
click at [351, 221] on button "Save & Close" at bounding box center [353, 228] width 45 height 14
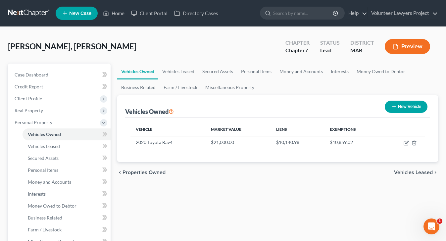
click at [413, 172] on span "Vehicles Leased" at bounding box center [413, 172] width 39 height 5
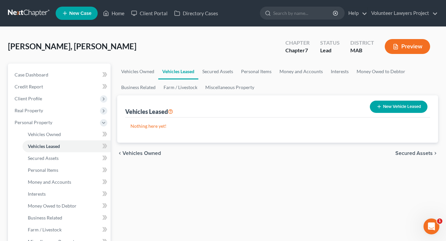
click at [138, 153] on span "Vehicles Owned" at bounding box center [141, 153] width 38 height 5
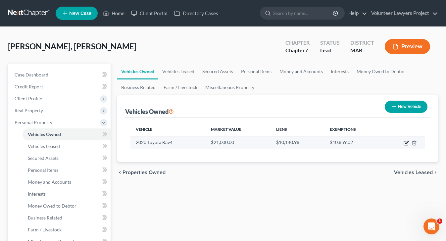
click at [406, 144] on icon "button" at bounding box center [406, 142] width 5 height 5
select select "0"
select select "6"
select select "2"
select select "0"
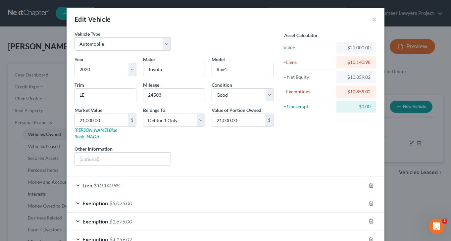
click at [398, 154] on div "Edit Vehicle × Vehicle Type Select Automobile Truck Trailer Watercraft Aircraft…" at bounding box center [225, 120] width 451 height 241
click at [372, 20] on button "×" at bounding box center [374, 19] width 5 height 8
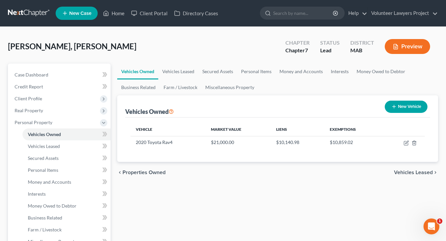
click at [413, 171] on span "Vehicles Leased" at bounding box center [413, 172] width 39 height 5
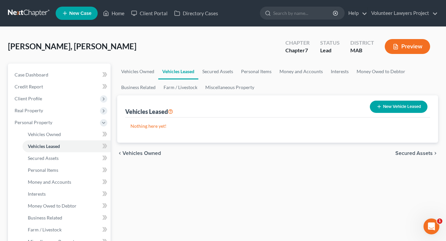
click at [412, 154] on span "Secured Assets" at bounding box center [413, 153] width 37 height 5
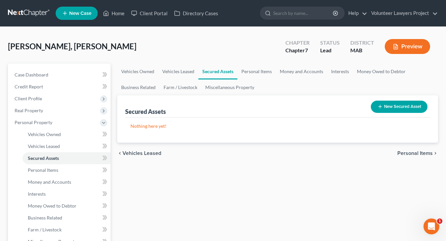
click at [410, 153] on span "Personal Items" at bounding box center [414, 153] width 35 height 5
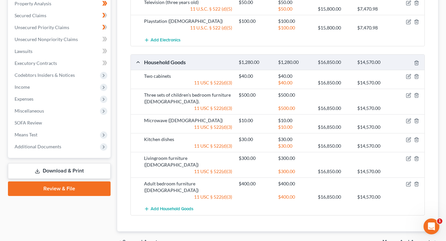
scroll to position [267, 0]
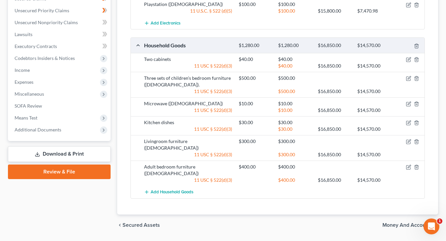
click at [399, 222] on span "Money and Accounts" at bounding box center [407, 224] width 50 height 5
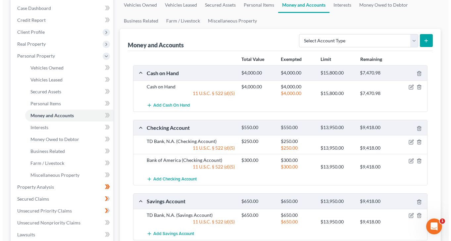
scroll to position [66, 0]
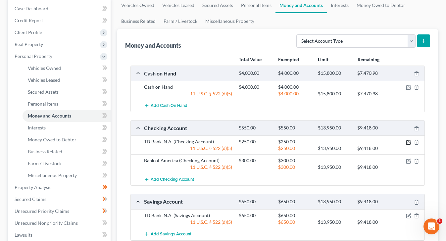
click at [408, 143] on icon "button" at bounding box center [408, 142] width 5 height 5
click at [408, 144] on icon "button" at bounding box center [408, 142] width 4 height 4
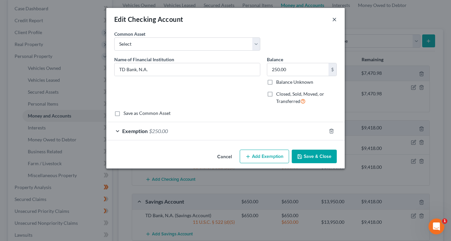
click at [333, 21] on div "Edit Checking Account ×" at bounding box center [225, 19] width 238 height 23
click at [334, 20] on button "×" at bounding box center [334, 19] width 5 height 8
click at [332, 131] on line "button" at bounding box center [332, 131] width 0 height 1
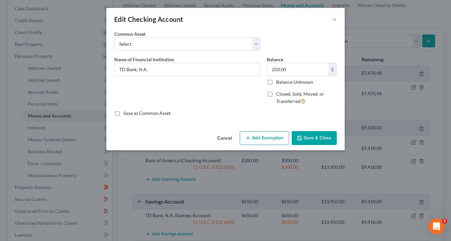
click at [269, 140] on button "Add Exemption" at bounding box center [264, 138] width 49 height 14
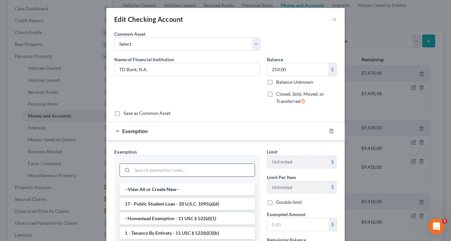
click at [190, 170] on input "search" at bounding box center [193, 170] width 122 height 13
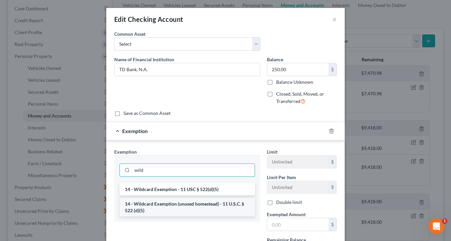
type input "wild"
click at [154, 208] on li "14 - Wildcard Exemption (unused homestead) - 11 U.S.C. § 522 (d)(5)" at bounding box center [187, 207] width 135 height 19
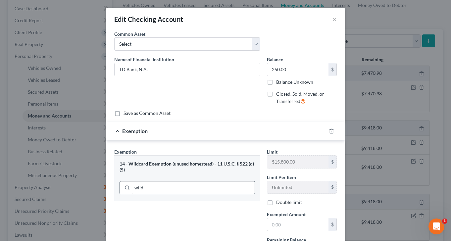
scroll to position [63, 0]
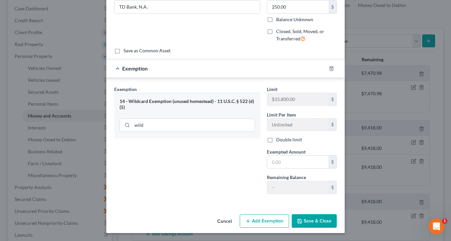
click at [317, 221] on button "Save & Close" at bounding box center [314, 221] width 45 height 14
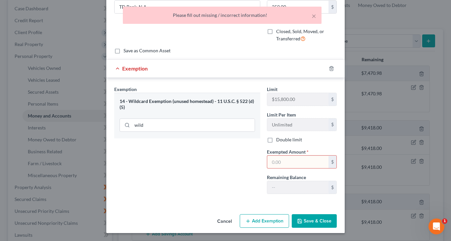
click at [291, 163] on input "text" at bounding box center [297, 162] width 61 height 13
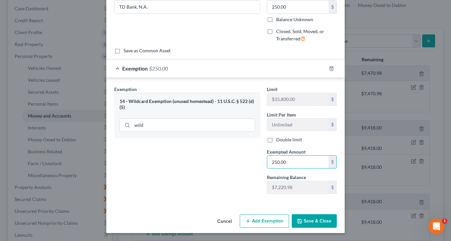
type input "250.00"
click at [313, 221] on button "Save & Close" at bounding box center [314, 221] width 45 height 14
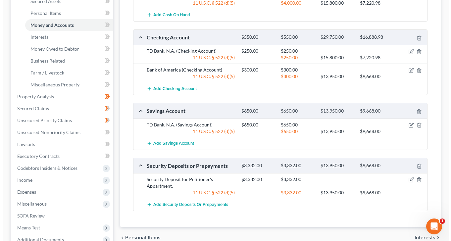
scroll to position [99, 0]
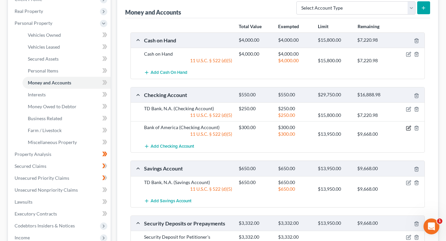
click at [408, 128] on icon "button" at bounding box center [408, 127] width 5 height 5
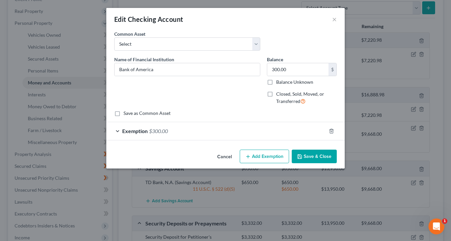
click at [118, 129] on div "Exemption $300.00" at bounding box center [216, 131] width 220 height 18
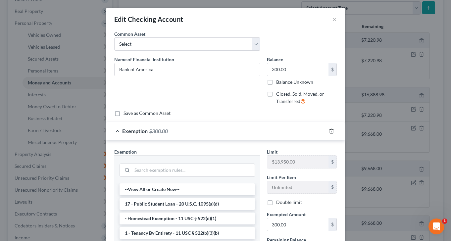
click at [329, 130] on icon "button" at bounding box center [331, 130] width 5 height 5
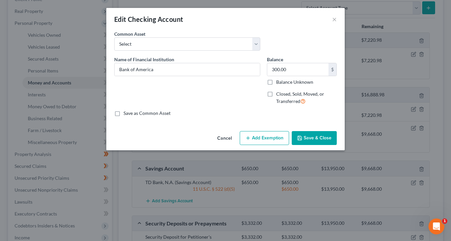
click at [256, 138] on button "Add Exemption" at bounding box center [264, 138] width 49 height 14
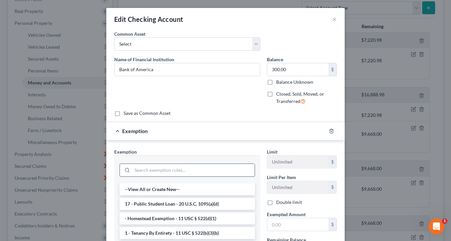
click at [163, 169] on input "search" at bounding box center [193, 170] width 122 height 13
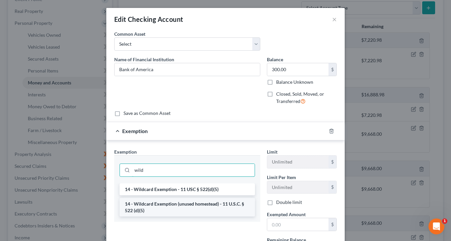
type input "wild"
click at [177, 208] on li "14 - Wildcard Exemption (unused homestead) - 11 U.S.C. § 522 (d)(5)" at bounding box center [187, 207] width 135 height 19
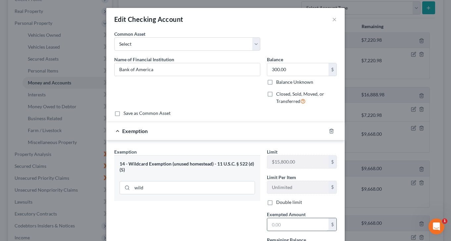
click at [296, 224] on input "text" at bounding box center [297, 224] width 61 height 13
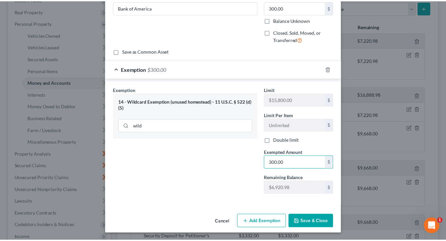
scroll to position [63, 0]
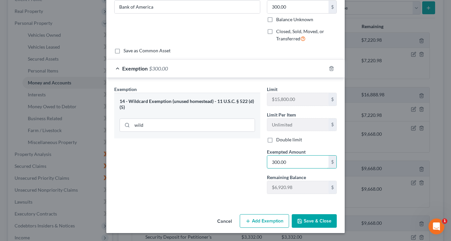
type input "300.00"
click at [315, 217] on button "Save & Close" at bounding box center [314, 221] width 45 height 14
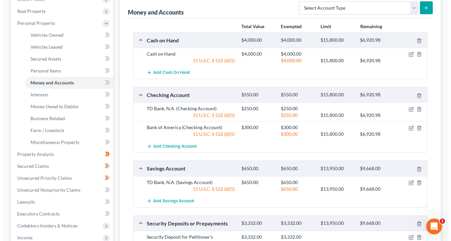
scroll to position [132, 0]
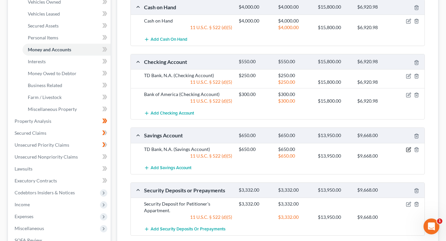
click at [408, 150] on icon "button" at bounding box center [409, 148] width 3 height 3
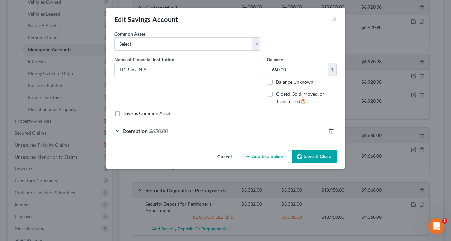
click at [332, 132] on icon "button" at bounding box center [331, 130] width 5 height 5
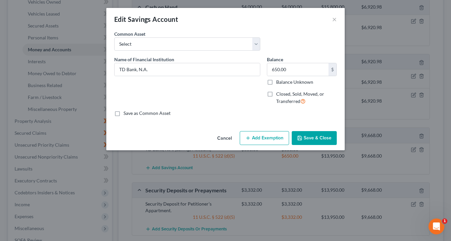
click at [264, 141] on button "Add Exemption" at bounding box center [264, 138] width 49 height 14
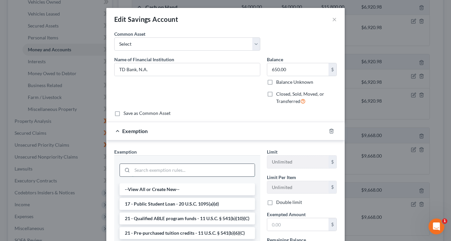
click at [158, 171] on input "search" at bounding box center [193, 170] width 122 height 13
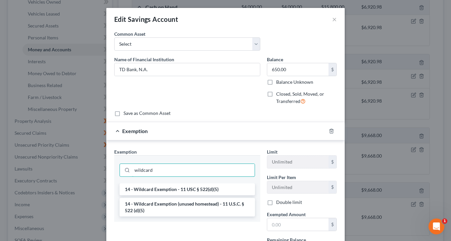
type input "wildcard"
click at [163, 209] on li "14 - Wildcard Exemption (unused homestead) - 11 U.S.C. § 522 (d)(5)" at bounding box center [187, 207] width 135 height 19
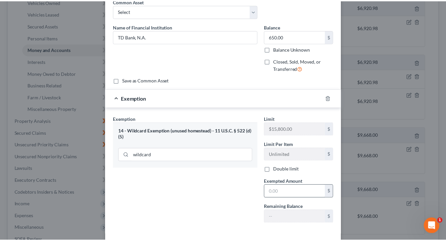
scroll to position [63, 0]
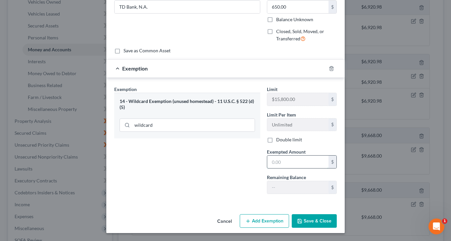
click at [285, 161] on input "text" at bounding box center [297, 162] width 61 height 13
type input "650.00"
click at [308, 219] on button "Save & Close" at bounding box center [314, 221] width 45 height 14
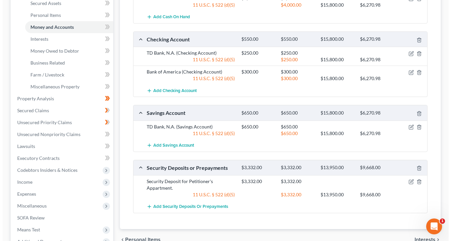
scroll to position [166, 0]
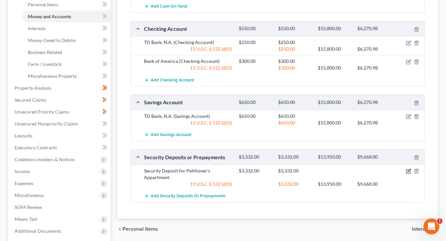
click at [408, 173] on icon "button" at bounding box center [408, 171] width 5 height 5
select select "3"
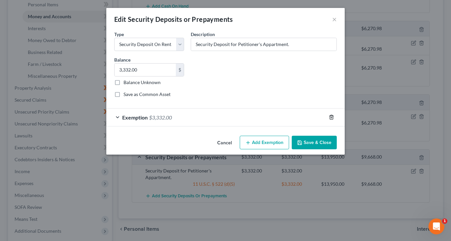
click at [331, 118] on line "button" at bounding box center [331, 117] width 0 height 1
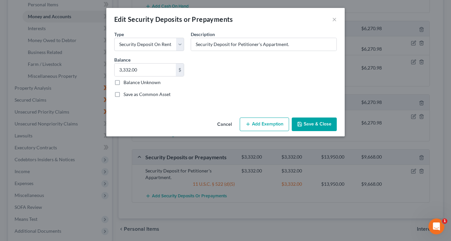
click at [262, 128] on button "Add Exemption" at bounding box center [264, 125] width 49 height 14
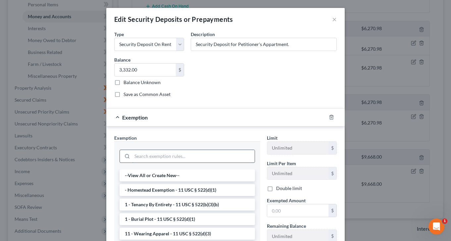
click at [178, 155] on input "search" at bounding box center [193, 156] width 122 height 13
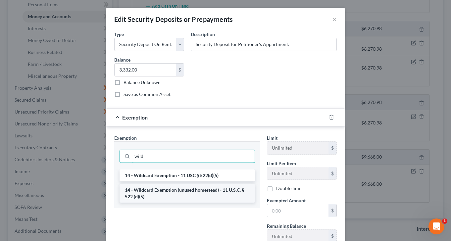
type input "wild"
click at [186, 193] on li "14 - Wildcard Exemption (unused homestead) - 11 U.S.C. § 522 (d)(5)" at bounding box center [187, 193] width 135 height 19
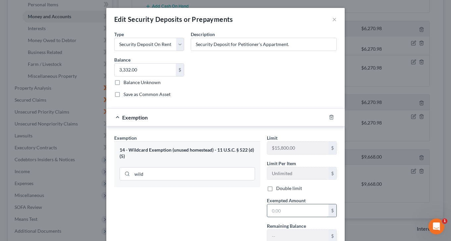
click at [280, 211] on input "text" at bounding box center [297, 210] width 61 height 13
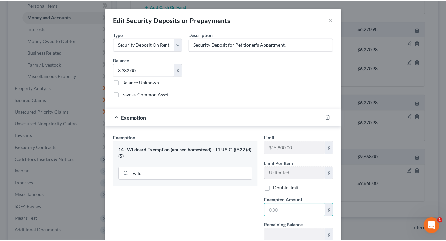
scroll to position [49, 0]
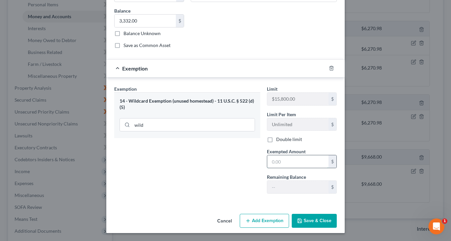
click at [304, 165] on input "text" at bounding box center [297, 161] width 61 height 13
type input "3,332.00"
click at [312, 219] on button "Save & Close" at bounding box center [314, 221] width 45 height 14
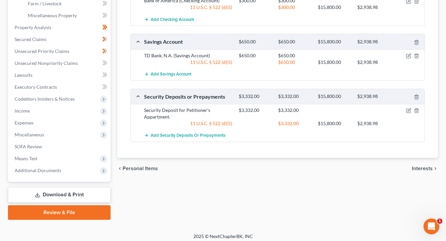
scroll to position [230, 0]
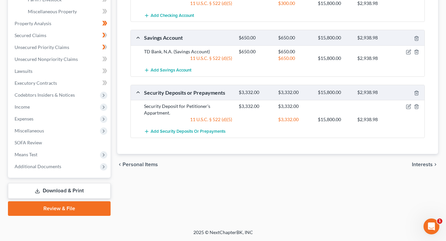
click at [416, 163] on span "Interests" at bounding box center [422, 164] width 21 height 5
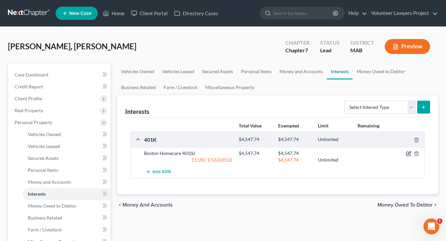
click at [407, 153] on icon "button" at bounding box center [408, 153] width 5 height 5
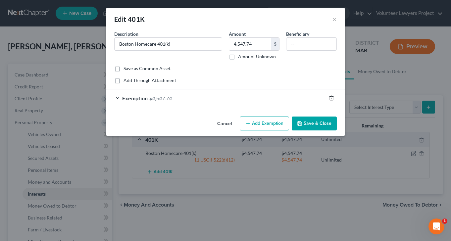
click at [332, 100] on icon "button" at bounding box center [331, 97] width 5 height 5
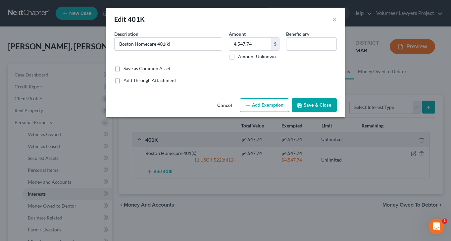
click at [259, 107] on button "Add Exemption" at bounding box center [264, 105] width 49 height 14
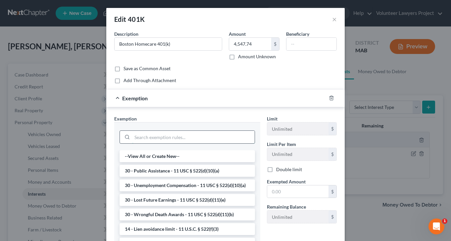
click at [171, 133] on input "search" at bounding box center [193, 137] width 122 height 13
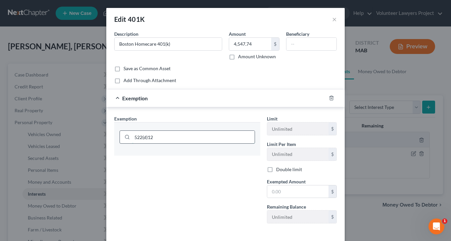
click at [166, 135] on input "522(d)12" at bounding box center [193, 137] width 122 height 13
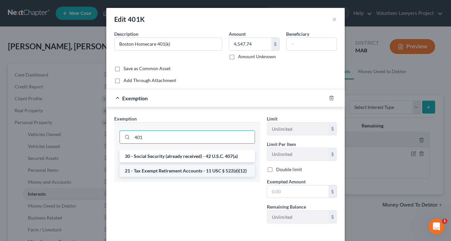
type input "401"
click at [171, 172] on li "21 - Tax Exempt Retirement Accounts - 11 USC § 522(d)(12)" at bounding box center [187, 171] width 135 height 12
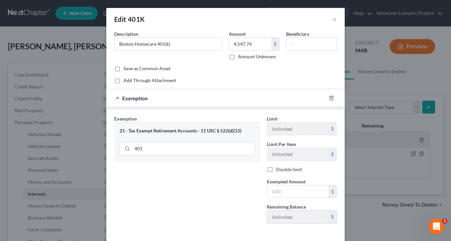
scroll to position [30, 0]
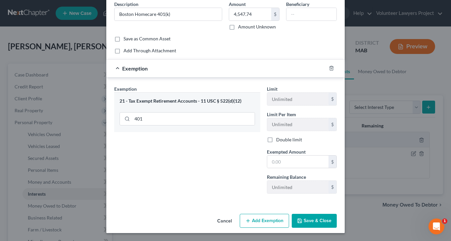
click at [312, 219] on button "Save & Close" at bounding box center [314, 221] width 45 height 14
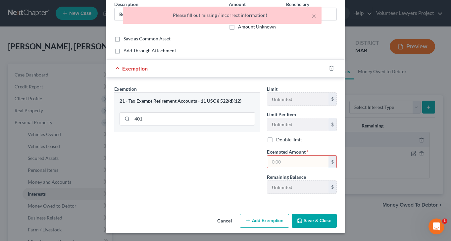
click at [291, 160] on input "text" at bounding box center [297, 162] width 61 height 13
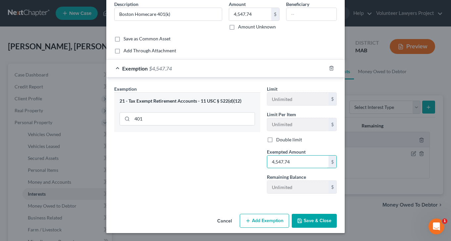
type input "4,547.74"
click at [301, 218] on button "Save & Close" at bounding box center [314, 221] width 45 height 14
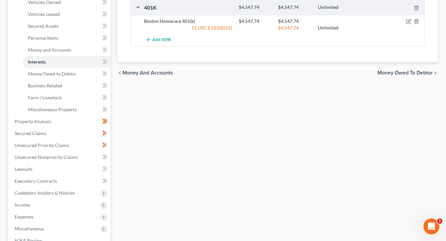
scroll to position [33, 0]
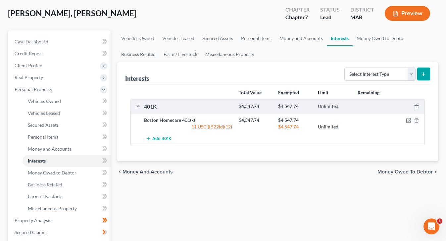
click at [404, 171] on span "Money Owed to Debtor" at bounding box center [404, 171] width 55 height 5
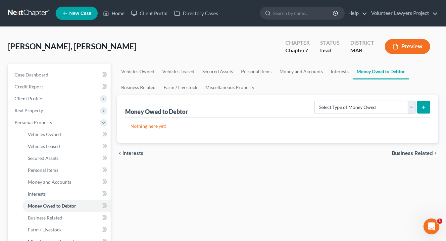
click at [421, 153] on span "Business Related" at bounding box center [412, 153] width 41 height 5
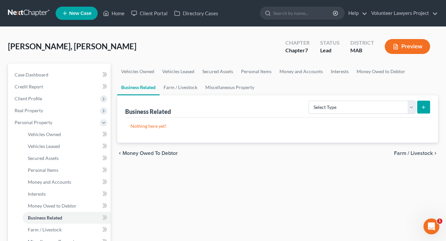
click at [413, 155] on span "Farm / Livestock" at bounding box center [413, 153] width 39 height 5
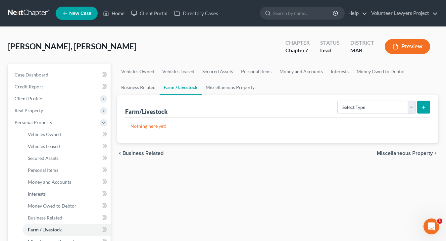
click at [416, 155] on span "Miscellaneous Property" at bounding box center [405, 153] width 56 height 5
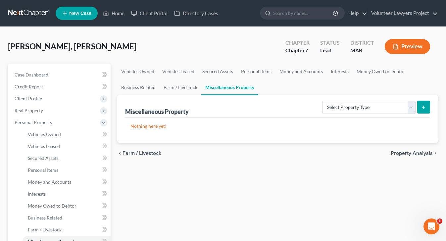
click at [417, 152] on span "Property Analysis" at bounding box center [412, 153] width 42 height 5
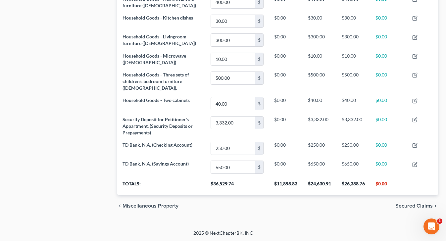
scroll to position [367, 0]
click at [409, 206] on span "Secured Claims" at bounding box center [413, 205] width 37 height 5
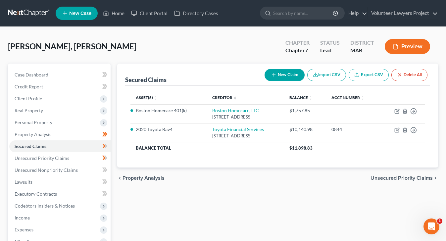
click at [399, 177] on span "Unsecured Priority Claims" at bounding box center [401, 177] width 62 height 5
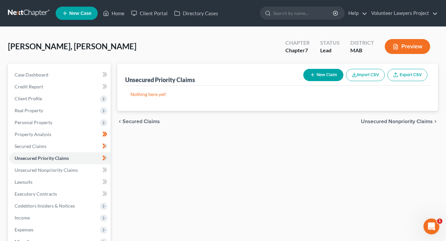
click at [405, 119] on span "Unsecured Nonpriority Claims" at bounding box center [397, 121] width 72 height 5
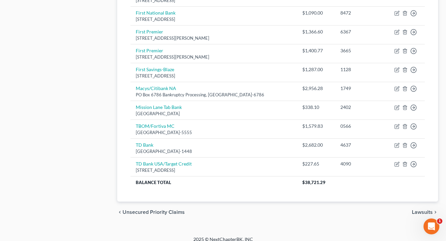
scroll to position [364, 0]
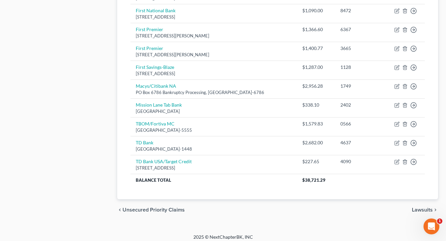
click at [422, 210] on span "Lawsuits" at bounding box center [422, 209] width 21 height 5
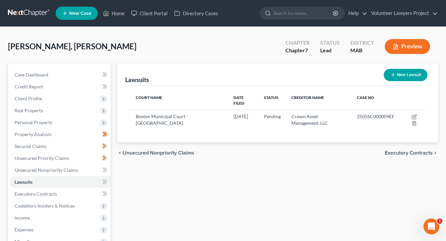
click at [405, 150] on span "Executory Contracts" at bounding box center [409, 152] width 48 height 5
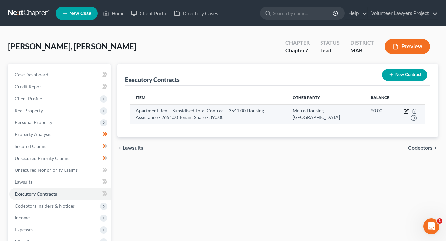
click at [404, 111] on icon "button" at bounding box center [406, 112] width 4 height 4
select select "3"
select select "22"
select select "0"
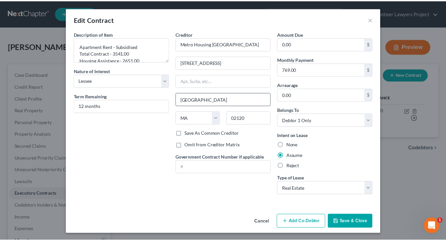
scroll to position [1, 0]
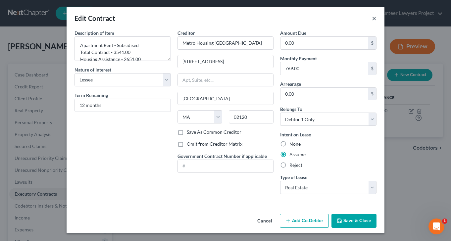
click at [372, 19] on button "×" at bounding box center [374, 18] width 5 height 8
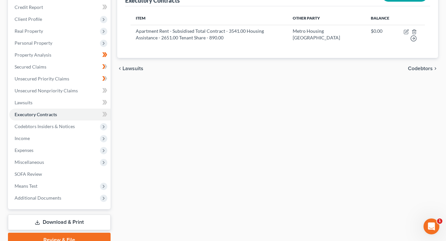
scroll to position [12, 0]
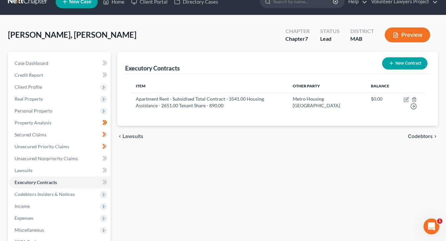
click at [416, 135] on span "Codebtors" at bounding box center [420, 136] width 25 height 5
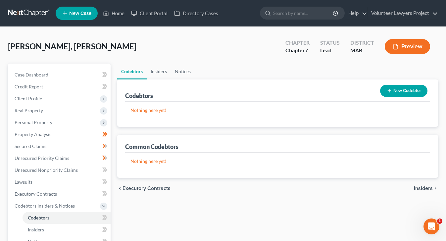
click at [421, 189] on span "Insiders" at bounding box center [423, 188] width 19 height 5
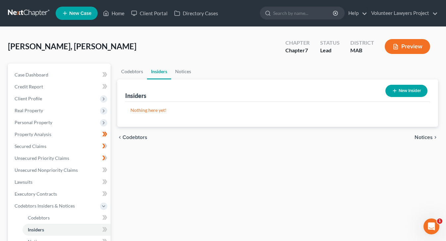
click at [425, 138] on span "Notices" at bounding box center [423, 137] width 18 height 5
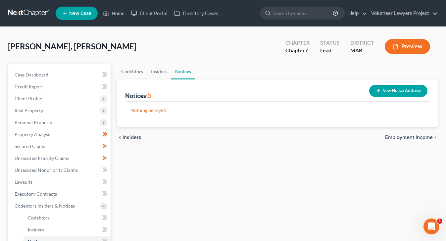
click at [419, 137] on span "Employment Income" at bounding box center [409, 137] width 48 height 5
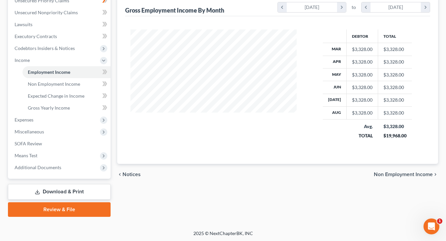
scroll to position [159, 0]
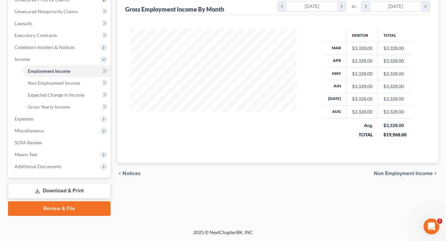
click at [407, 173] on span "Non Employment Income" at bounding box center [403, 173] width 59 height 5
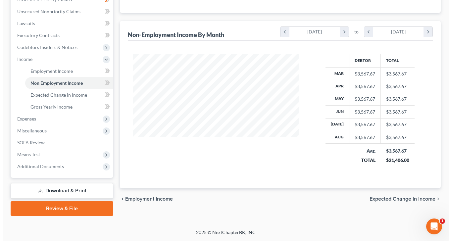
scroll to position [59, 0]
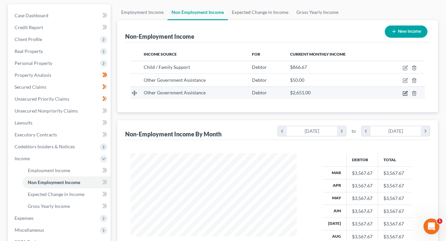
click at [403, 94] on icon "button" at bounding box center [405, 93] width 4 height 4
select select "5"
select select "0"
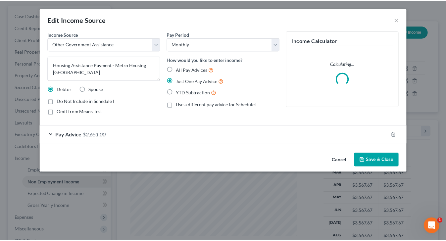
scroll to position [119, 181]
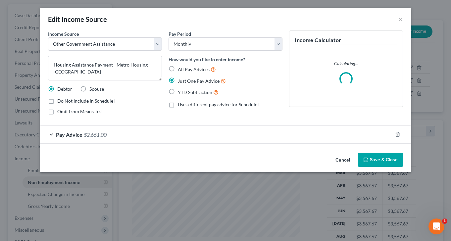
click at [346, 161] on button "Cancel" at bounding box center [342, 160] width 25 height 13
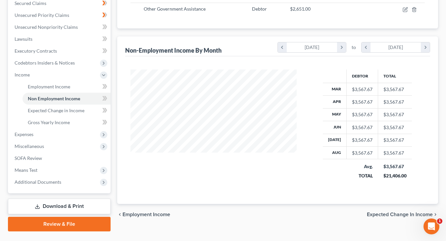
scroll to position [159, 0]
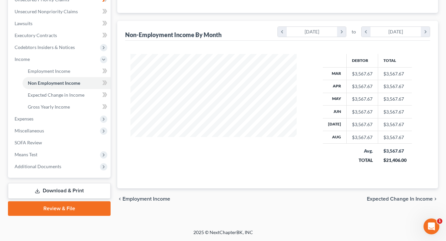
click at [400, 199] on span "Expected Change in Income" at bounding box center [400, 198] width 66 height 5
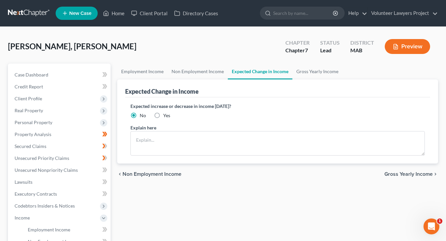
click at [403, 173] on span "Gross Yearly Income" at bounding box center [408, 173] width 48 height 5
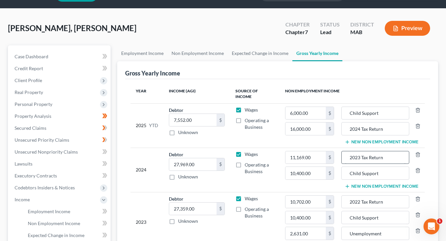
scroll to position [33, 0]
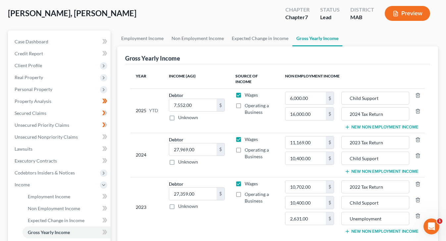
click at [375, 124] on button "New Non Employment Income" at bounding box center [382, 126] width 74 height 5
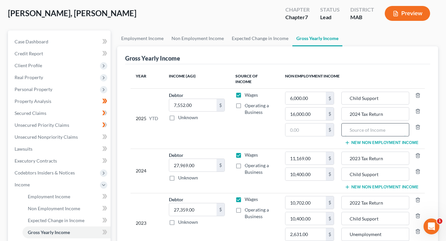
click at [362, 125] on input "text" at bounding box center [375, 129] width 61 height 13
click at [311, 124] on input "text" at bounding box center [305, 129] width 40 height 13
type input "6,776.00"
click at [379, 128] on input "text" at bounding box center [375, 129] width 61 height 13
type input "Family Medical Leave"
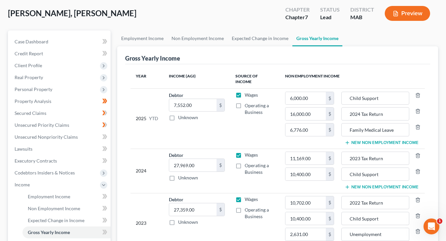
click at [262, 126] on td "Wages Operating a Business" at bounding box center [255, 118] width 50 height 60
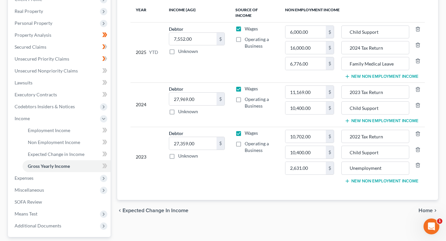
scroll to position [132, 0]
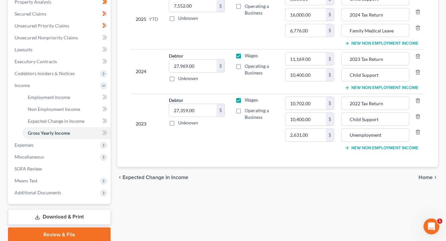
click at [426, 175] on span "Home" at bounding box center [425, 177] width 14 height 5
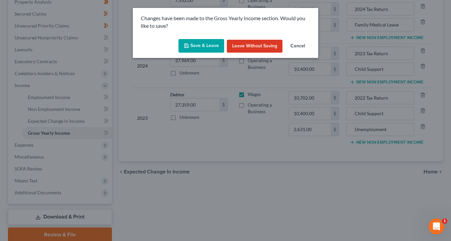
click at [204, 44] on button "Save & Leave" at bounding box center [201, 46] width 46 height 14
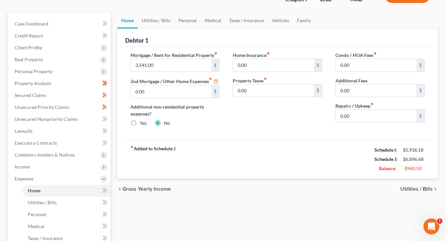
scroll to position [66, 0]
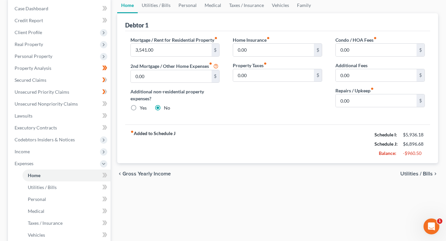
click at [424, 176] on span "Utilities / Bills" at bounding box center [416, 173] width 32 height 5
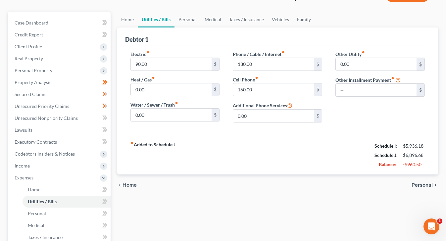
scroll to position [66, 0]
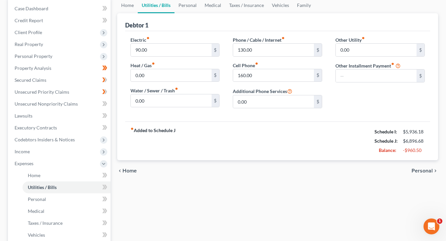
click at [420, 169] on span "Personal" at bounding box center [421, 170] width 21 height 5
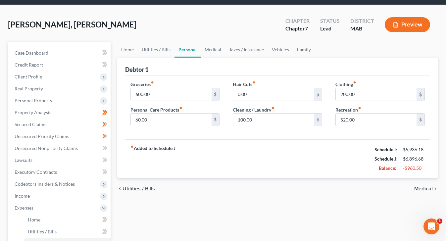
scroll to position [33, 0]
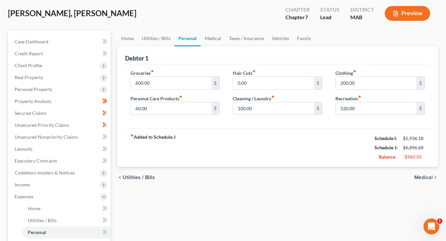
click at [428, 178] on span "Medical" at bounding box center [423, 177] width 19 height 5
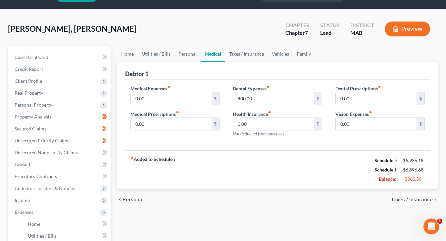
scroll to position [33, 0]
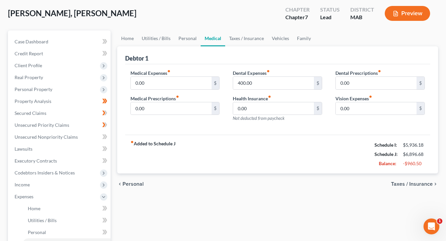
click at [424, 184] on span "Taxes / Insurance" at bounding box center [412, 183] width 42 height 5
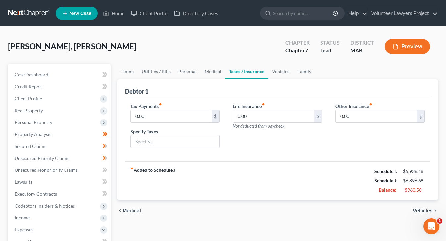
click at [425, 212] on span "Vehicles" at bounding box center [422, 210] width 20 height 5
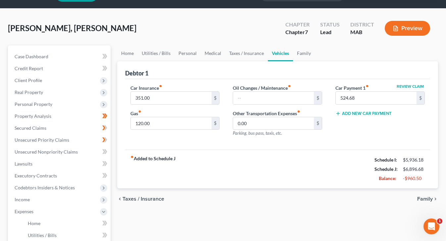
scroll to position [33, 0]
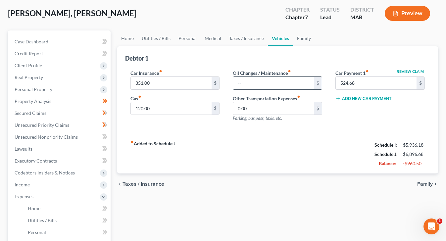
click at [252, 82] on input "text" at bounding box center [273, 83] width 81 height 13
type input "116.00"
click at [426, 184] on span "Family" at bounding box center [425, 183] width 16 height 5
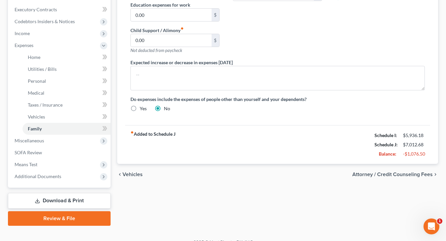
scroll to position [194, 0]
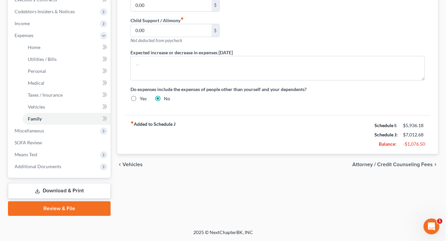
click at [404, 165] on span "Attorney / Credit Counseling Fees" at bounding box center [392, 164] width 80 height 5
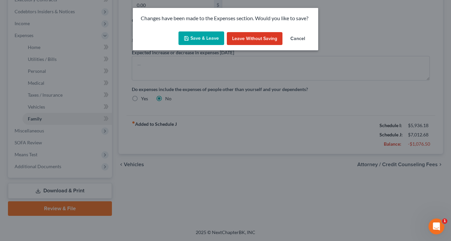
click at [202, 36] on button "Save & Leave" at bounding box center [201, 38] width 46 height 14
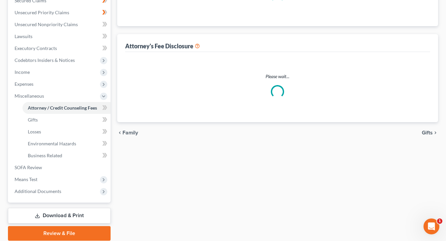
select select "0"
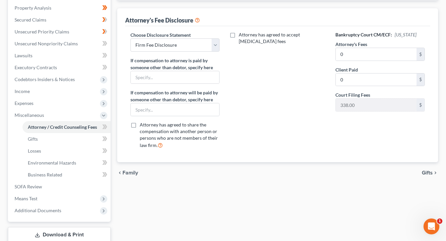
scroll to position [166, 0]
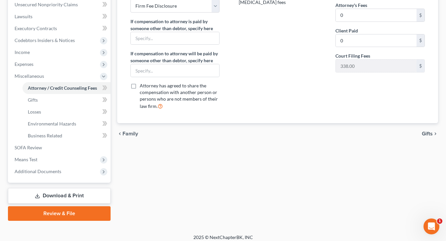
drag, startPoint x: 426, startPoint y: 134, endPoint x: 406, endPoint y: 141, distance: 22.2
click at [426, 133] on span "Gifts" at bounding box center [427, 133] width 11 height 5
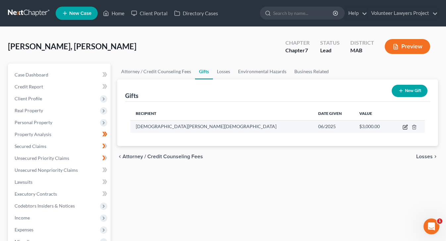
click at [404, 127] on icon "button" at bounding box center [405, 126] width 5 height 5
select select "22"
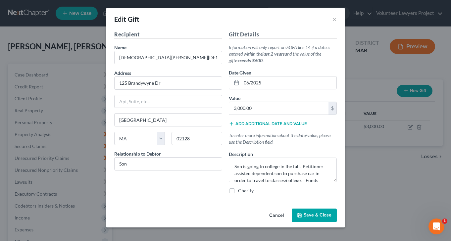
click at [309, 216] on span "Save & Close" at bounding box center [318, 216] width 28 height 6
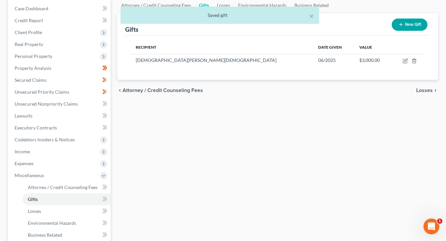
scroll to position [33, 0]
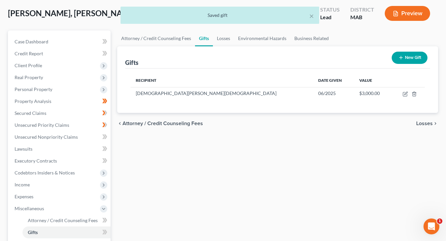
click at [432, 125] on span "Losses" at bounding box center [424, 123] width 17 height 5
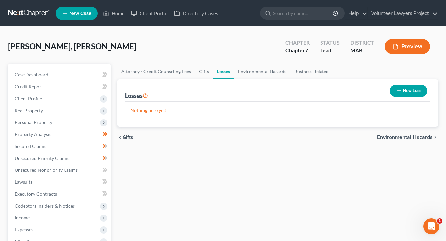
click at [415, 137] on span "Environmental Hazards" at bounding box center [405, 137] width 56 height 5
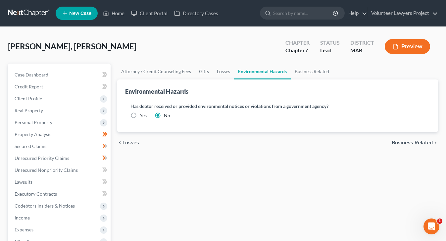
click at [419, 144] on span "Business Related" at bounding box center [412, 142] width 41 height 5
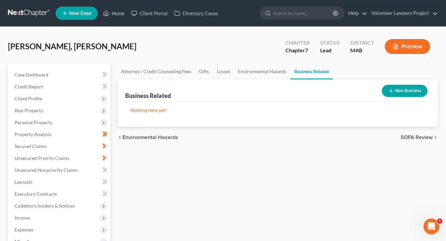
click at [418, 136] on span "SOFA Review" at bounding box center [417, 137] width 32 height 5
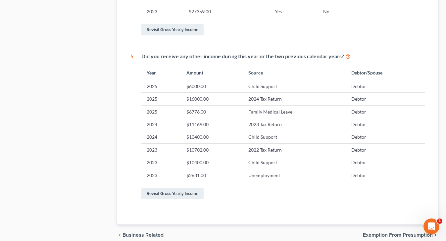
scroll to position [394, 0]
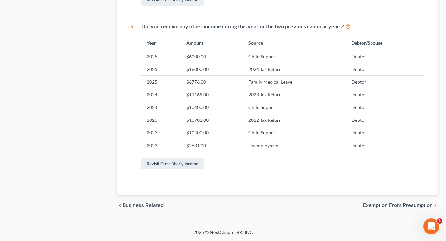
click at [400, 205] on span "Exemption from Presumption" at bounding box center [398, 205] width 70 height 5
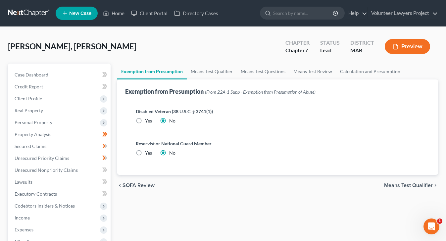
click at [412, 184] on span "Means Test Qualifier" at bounding box center [408, 185] width 49 height 5
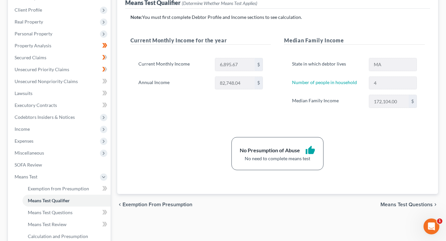
scroll to position [99, 0]
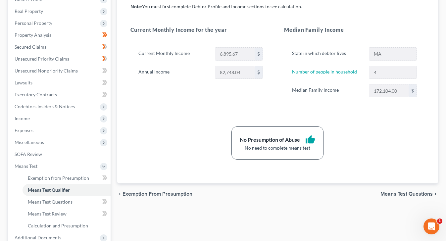
click at [415, 193] on span "Means Test Questions" at bounding box center [406, 193] width 52 height 5
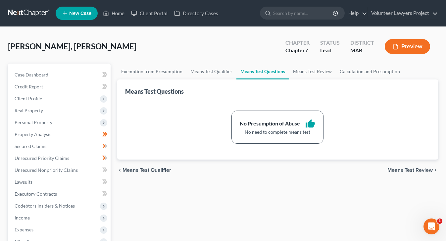
click at [410, 171] on span "Means Test Review" at bounding box center [409, 170] width 45 height 5
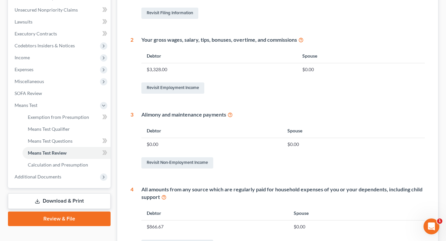
scroll to position [298, 0]
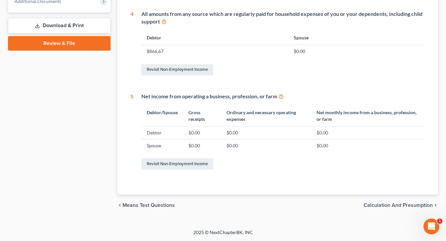
click at [397, 206] on span "Calculation and Presumption" at bounding box center [397, 205] width 69 height 5
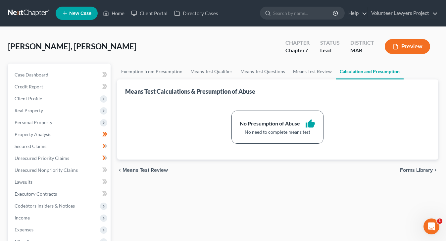
click at [417, 169] on span "Forms Library" at bounding box center [416, 170] width 33 height 5
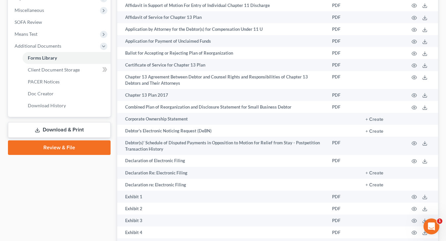
scroll to position [232, 0]
click at [71, 132] on link "Download & Print" at bounding box center [59, 130] width 103 height 16
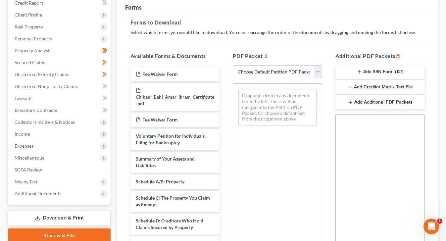
scroll to position [69, 0]
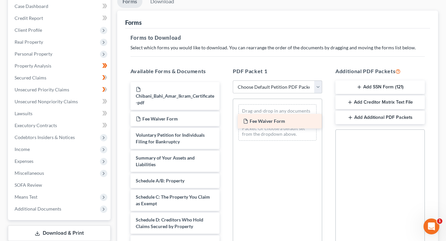
drag, startPoint x: 162, startPoint y: 88, endPoint x: 269, endPoint y: 120, distance: 111.9
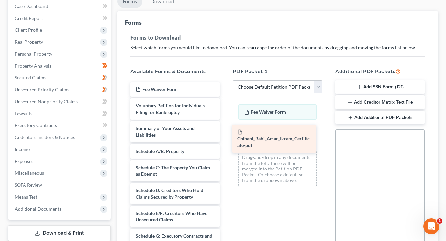
drag, startPoint x: 161, startPoint y: 100, endPoint x: 264, endPoint y: 143, distance: 111.4
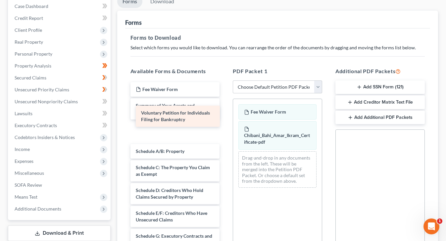
drag, startPoint x: 169, startPoint y: 109, endPoint x: 171, endPoint y: 116, distance: 6.5
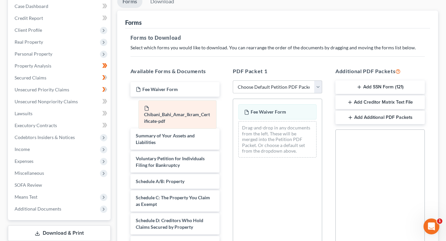
drag, startPoint x: 270, startPoint y: 134, endPoint x: 170, endPoint y: 114, distance: 102.1
click at [233, 114] on div "Chibani_Bahi_Amar_Ikram_Certificate-pdf Fee Waiver Form Chibani_Bahi_Amar_Ikram…" at bounding box center [277, 131] width 89 height 64
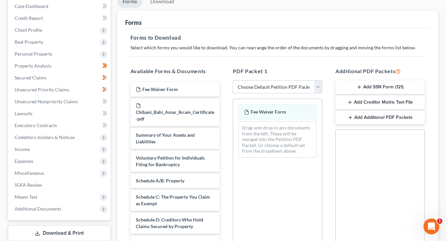
click at [319, 86] on select "Choose Default Petition PDF Packet Complete Bankruptcy Petition (all forms and …" at bounding box center [277, 86] width 89 height 13
click at [316, 91] on select "Choose Default Petition PDF Packet Complete Bankruptcy Petition (all forms and …" at bounding box center [277, 86] width 89 height 13
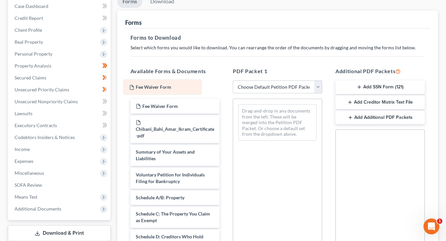
drag, startPoint x: 276, startPoint y: 114, endPoint x: 170, endPoint y: 93, distance: 108.6
click at [233, 99] on div "Fee Waiver Form Fee Waiver Form Drag-and-drop in any documents from the left. T…" at bounding box center [277, 122] width 89 height 47
click at [318, 84] on select "Choose Default Petition PDF Packet Complete Bankruptcy Petition (all forms and …" at bounding box center [277, 86] width 89 height 13
select select "0"
click at [233, 80] on select "Choose Default Petition PDF Packet Complete Bankruptcy Petition (all forms and …" at bounding box center [277, 86] width 89 height 13
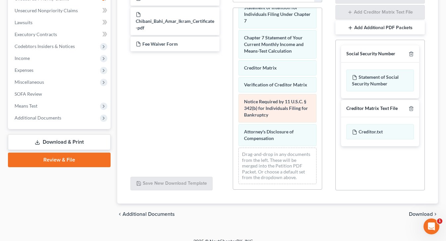
scroll to position [168, 0]
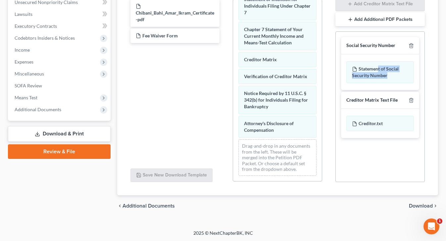
drag, startPoint x: 377, startPoint y: 71, endPoint x: 390, endPoint y: 85, distance: 18.8
click at [390, 85] on div "Statement of Social Security Number" at bounding box center [380, 72] width 78 height 36
drag, startPoint x: 381, startPoint y: 51, endPoint x: 380, endPoint y: 101, distance: 49.7
click at [384, 72] on div "Social Security Number Statement of Social Security Number" at bounding box center [380, 63] width 78 height 53
click at [373, 158] on div "Social Security Number Statement of Social Security Number Creditor Matrix Text…" at bounding box center [379, 106] width 89 height 151
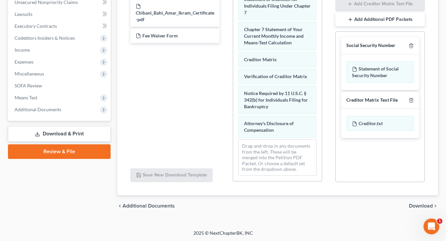
scroll to position [169, 0]
click at [422, 204] on span "Download" at bounding box center [421, 205] width 24 height 5
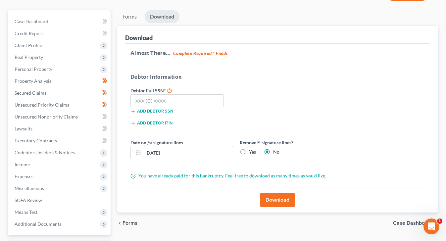
scroll to position [45, 0]
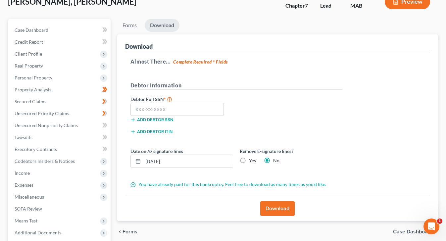
click at [249, 159] on label "Yes" at bounding box center [252, 160] width 7 height 7
click at [252, 159] on input "Yes" at bounding box center [254, 159] width 4 height 4
radio input "true"
click at [199, 110] on input "text" at bounding box center [177, 109] width 94 height 13
click at [273, 160] on label "No" at bounding box center [276, 160] width 6 height 7
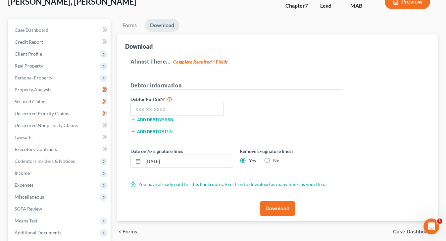
click at [276, 160] on input "No" at bounding box center [278, 159] width 4 height 4
radio input "true"
click at [249, 158] on label "Yes" at bounding box center [252, 160] width 7 height 7
click at [252, 158] on input "Yes" at bounding box center [254, 159] width 4 height 4
radio input "true"
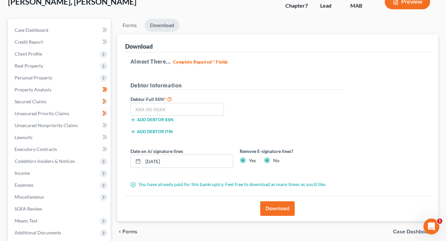
radio input "false"
click at [158, 121] on button "Add debtor SSN" at bounding box center [151, 119] width 43 height 5
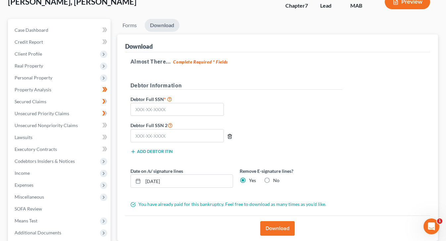
click at [231, 136] on icon "button" at bounding box center [229, 136] width 5 height 5
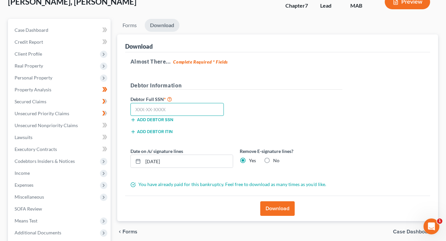
click at [179, 108] on input "text" at bounding box center [177, 109] width 94 height 13
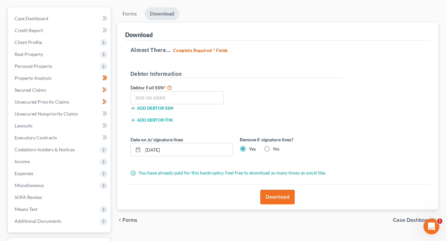
scroll to position [111, 0]
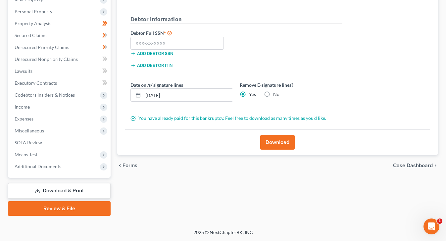
click at [125, 166] on span "Forms" at bounding box center [129, 165] width 15 height 5
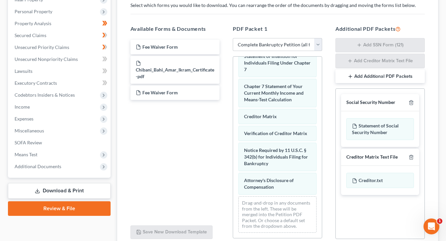
click at [386, 78] on button "Add Additional PDF Packets" at bounding box center [379, 77] width 89 height 14
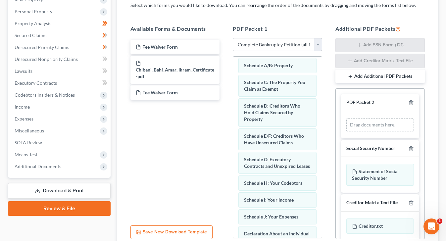
scroll to position [0, 0]
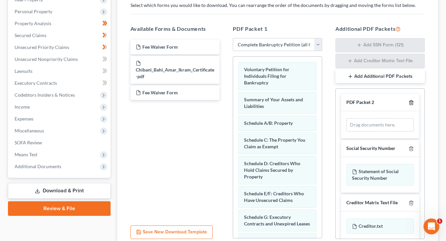
click at [409, 103] on icon "button" at bounding box center [411, 102] width 5 height 5
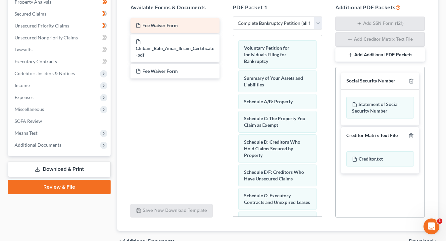
click at [168, 26] on span "Fee Waiver Form" at bounding box center [159, 26] width 35 height 6
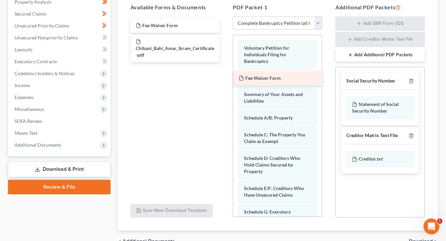
drag, startPoint x: 167, startPoint y: 70, endPoint x: 269, endPoint y: 76, distance: 102.8
click at [225, 62] on div "Fee Waiver Form Fee Waiver Form Chibani_Bahi_Amar_Ikram_Certificate-pdf Fee Wai…" at bounding box center [175, 40] width 100 height 44
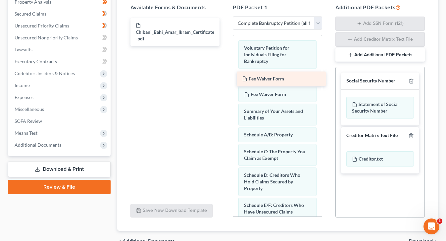
drag, startPoint x: 152, startPoint y: 25, endPoint x: 258, endPoint y: 78, distance: 118.9
click at [225, 46] on div "Fee Waiver Form Fee Waiver Form Chibani_Bahi_Amar_Ikram_Certificate-pdf" at bounding box center [175, 32] width 100 height 28
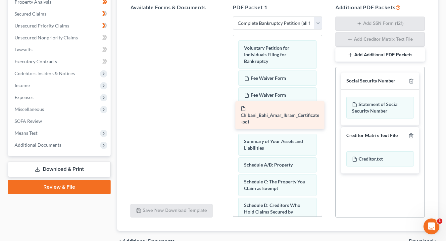
drag, startPoint x: 165, startPoint y: 33, endPoint x: 270, endPoint y: 116, distance: 133.9
click at [225, 17] on div "Chibani_Bahi_Amar_Ikram_Certificate-pdf Chibani_Bahi_Amar_Ikram_Certificate-pdf" at bounding box center [175, 17] width 100 height 0
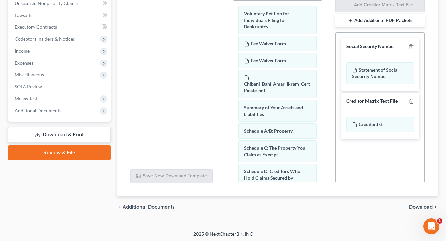
scroll to position [169, 0]
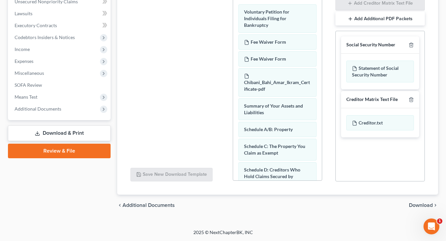
click at [418, 206] on span "Download" at bounding box center [421, 205] width 24 height 5
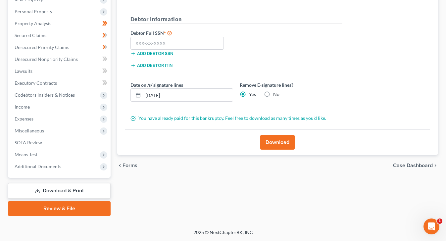
scroll to position [111, 0]
click at [159, 46] on input "text" at bounding box center [177, 43] width 94 height 13
type input "030-82-1112"
click at [282, 143] on button "Download" at bounding box center [277, 142] width 34 height 15
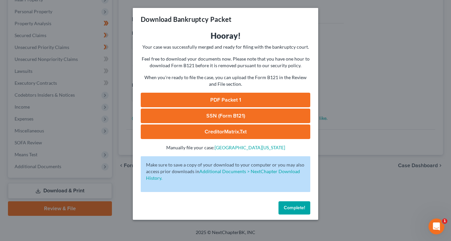
click at [266, 99] on link "PDF Packet 1" at bounding box center [225, 100] width 169 height 15
drag, startPoint x: 229, startPoint y: 115, endPoint x: 282, endPoint y: 128, distance: 54.1
click at [229, 115] on link "SSN (Form B121)" at bounding box center [225, 116] width 169 height 15
drag, startPoint x: 215, startPoint y: 132, endPoint x: 227, endPoint y: 135, distance: 12.0
click at [215, 132] on link "CreditorMatrix.txt" at bounding box center [225, 131] width 169 height 15
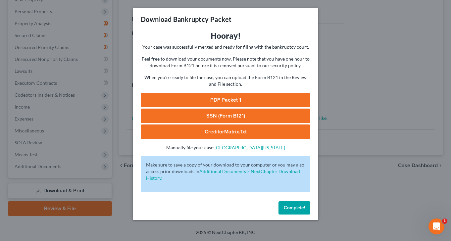
click at [428, 63] on div "Download Bankruptcy Packet Hooray! Your case was successfully merged and ready …" at bounding box center [225, 120] width 451 height 241
